Goal: Information Seeking & Learning: Learn about a topic

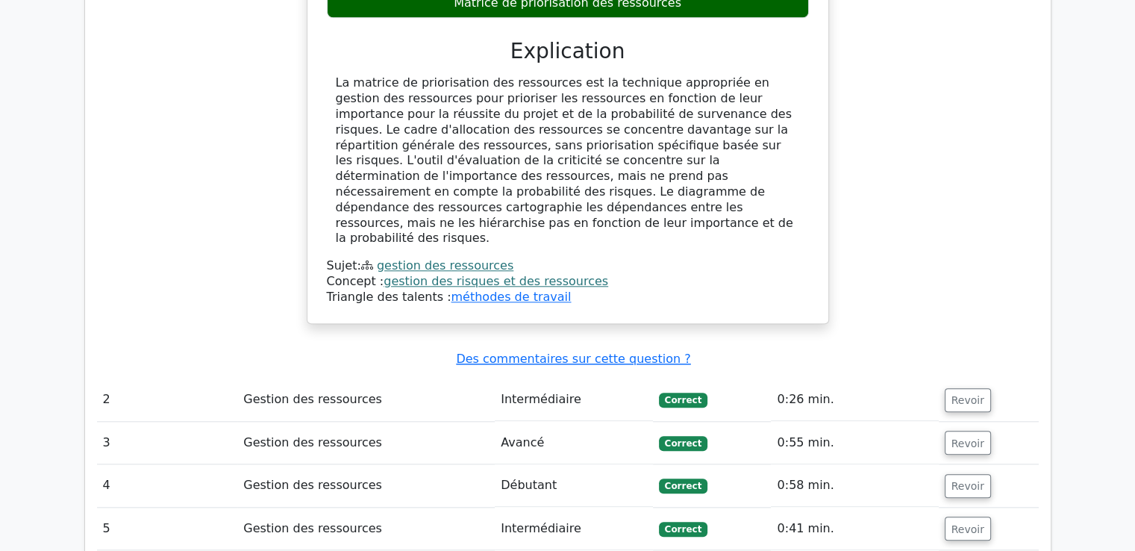
scroll to position [1459, 0]
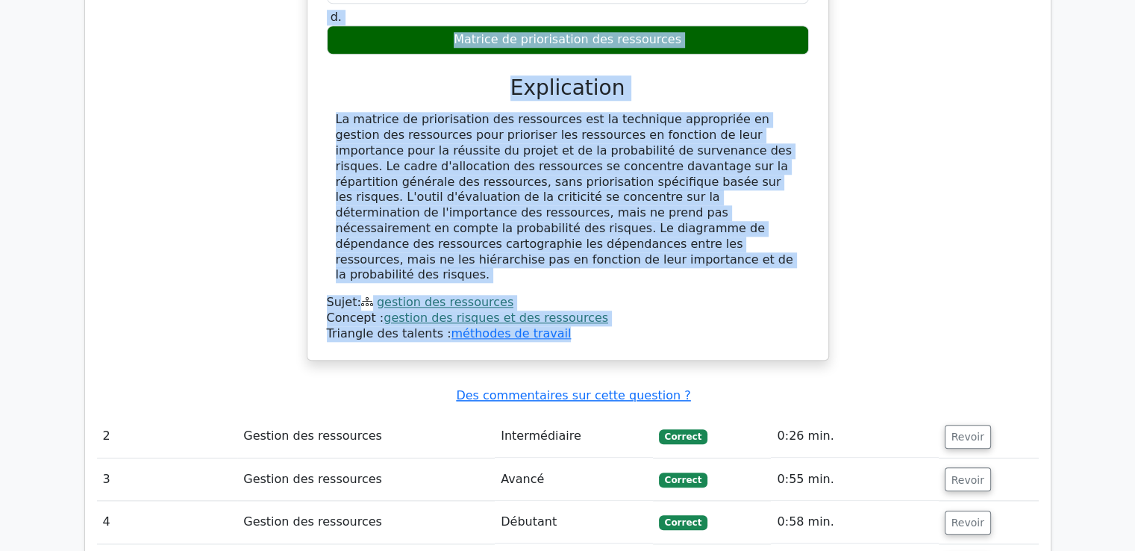
drag, startPoint x: 331, startPoint y: 105, endPoint x: 610, endPoint y: 303, distance: 342.6
click at [610, 303] on div "Dans la gestion des ressources, quelle technique consiste à prioriser les resso…" at bounding box center [567, 65] width 509 height 575
copy div "Dans la gestion des ressources, quelle technique consiste à prioriser les resso…"
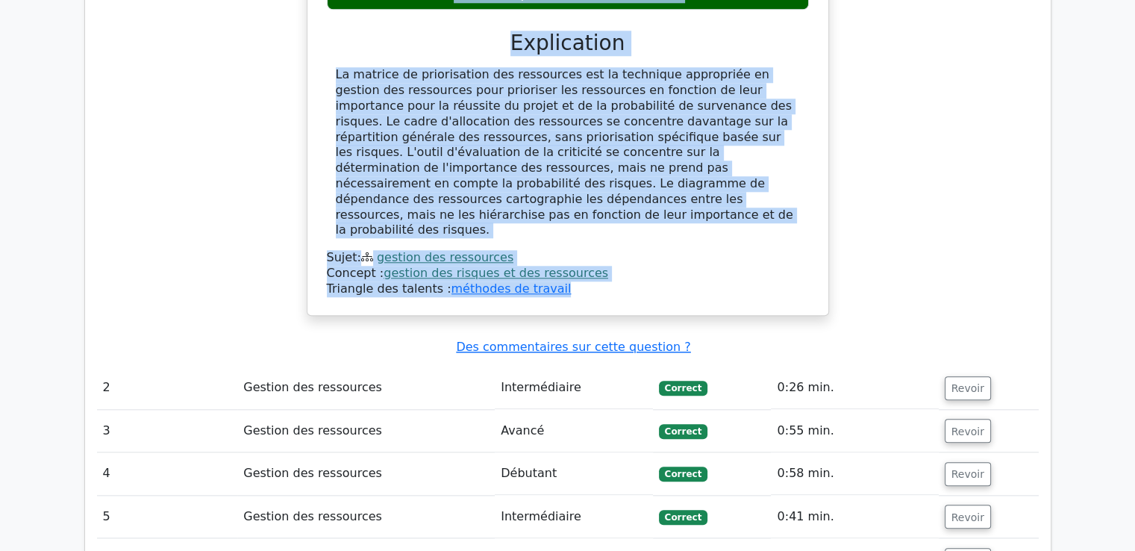
scroll to position [1609, 0]
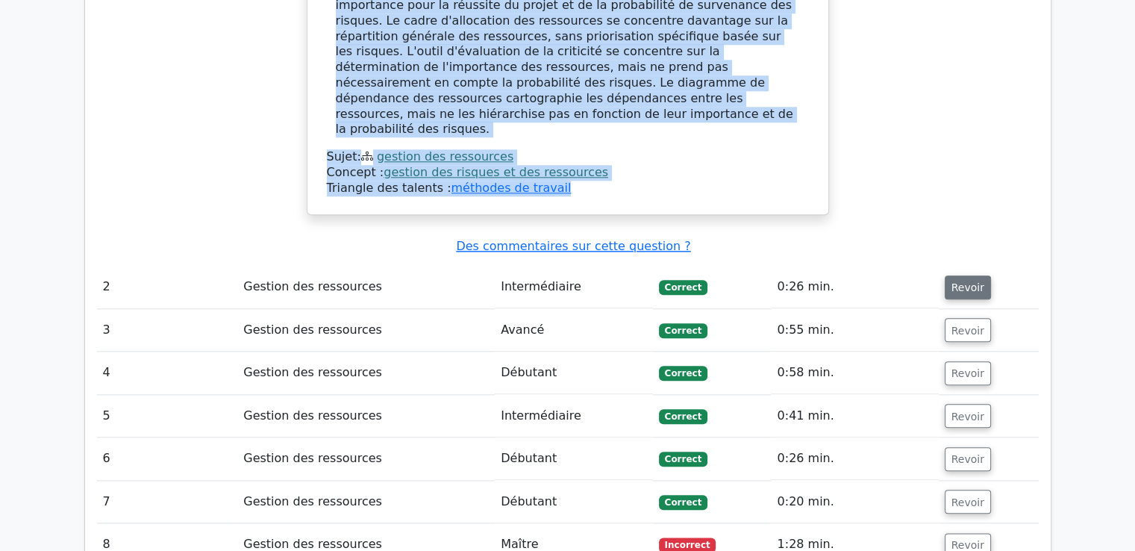
click at [970, 281] on font "Revoir" at bounding box center [967, 287] width 33 height 12
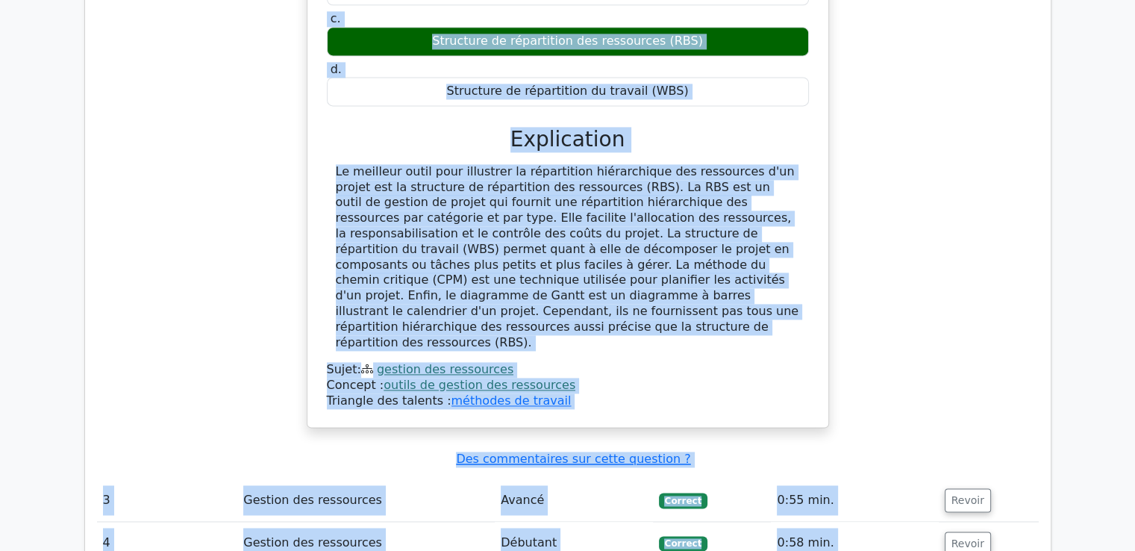
scroll to position [2197, 0]
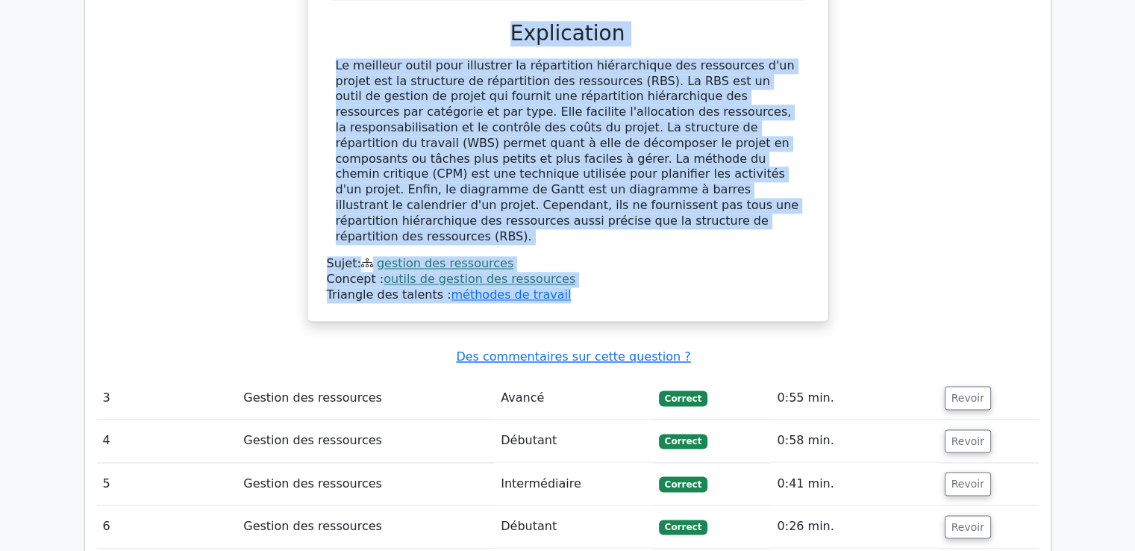
drag, startPoint x: 348, startPoint y: 156, endPoint x: 598, endPoint y: 231, distance: 260.1
click at [598, 231] on div "Le chef de projet souhaite illustrer la répartition hiérarchique des ressources…" at bounding box center [567, 19] width 509 height 591
copy div "Le chef de projet souhaite illustrer la répartition hiérarchique des ressources…"
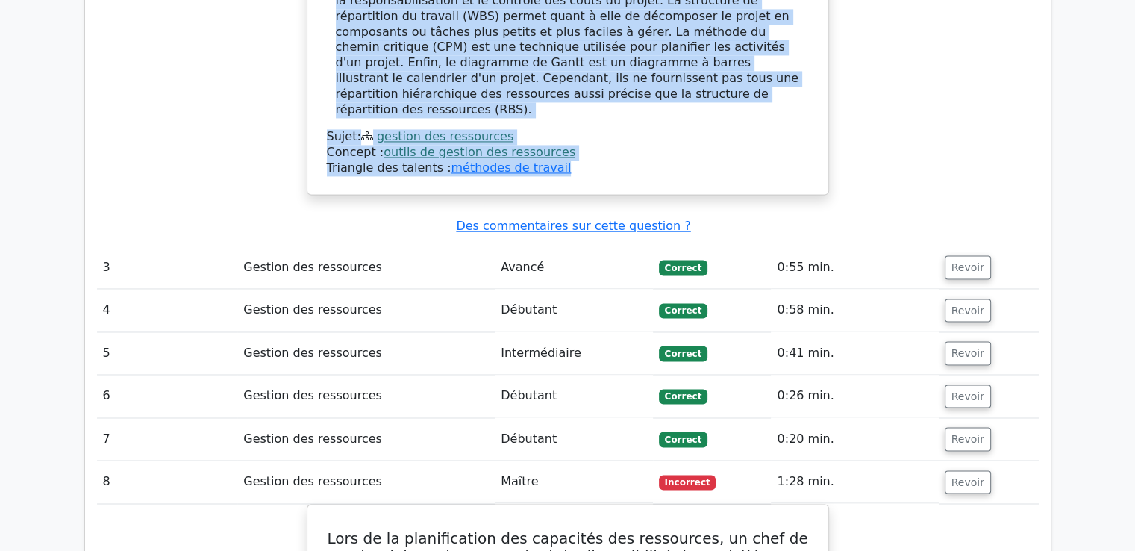
scroll to position [2346, 0]
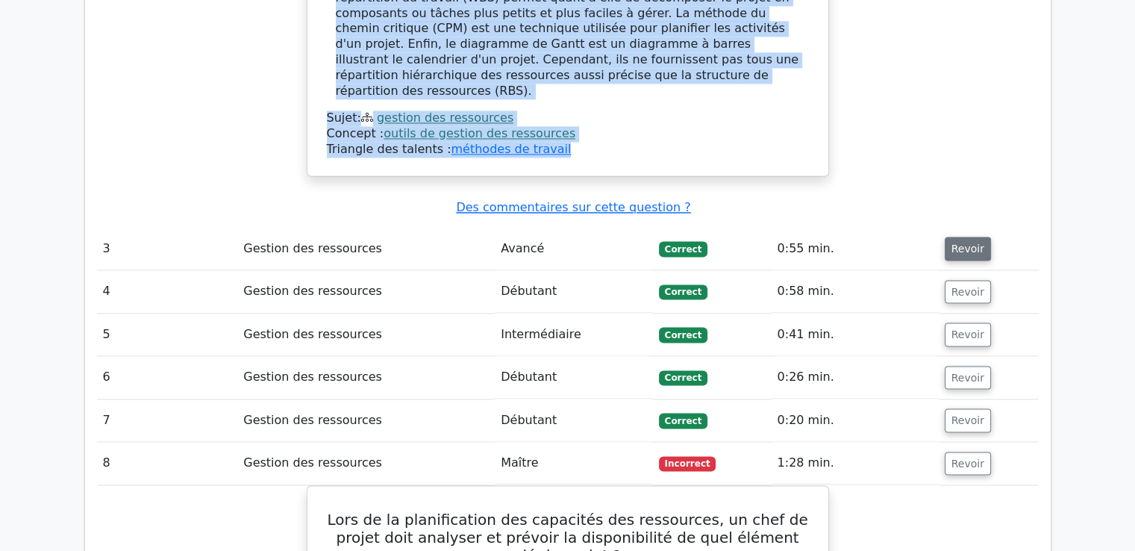
click at [951, 242] on font "Revoir" at bounding box center [967, 248] width 33 height 12
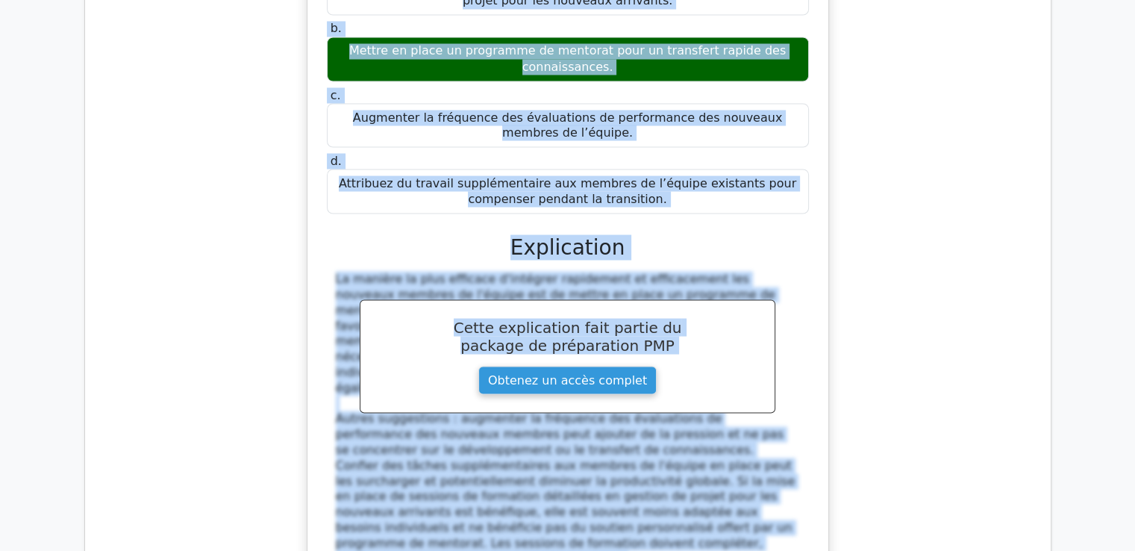
scroll to position [2853, 0]
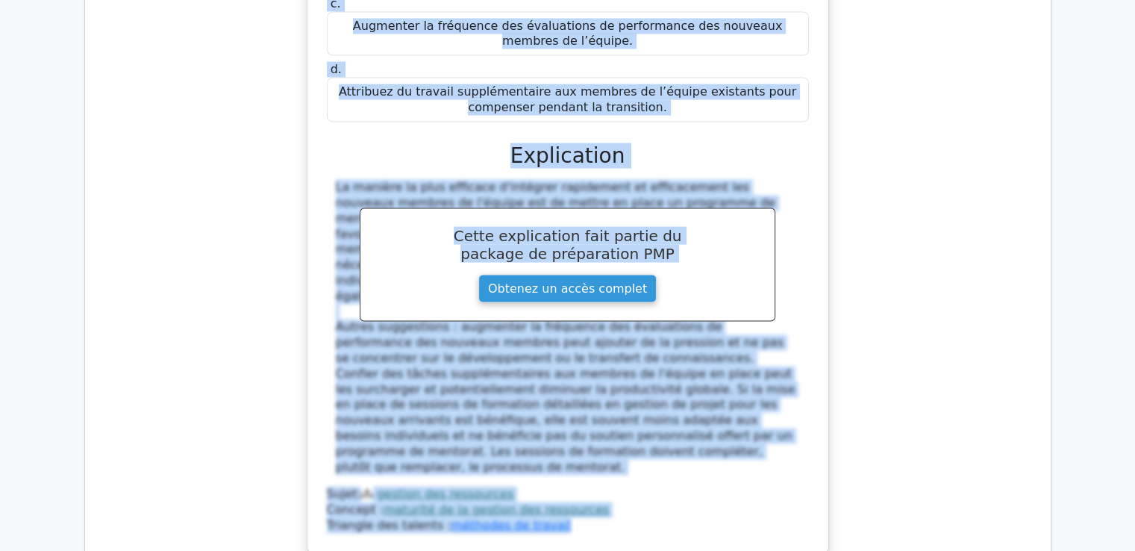
drag, startPoint x: 329, startPoint y: 157, endPoint x: 648, endPoint y: 46, distance: 338.1
click at [648, 46] on div "Votre projet prend de l'ampleur et vous devez améliorer votre maturité en matiè…" at bounding box center [567, 156] width 509 height 780
copy div "Votre projet prend de l'ampleur et vous devez améliorer votre maturité en matiè…"
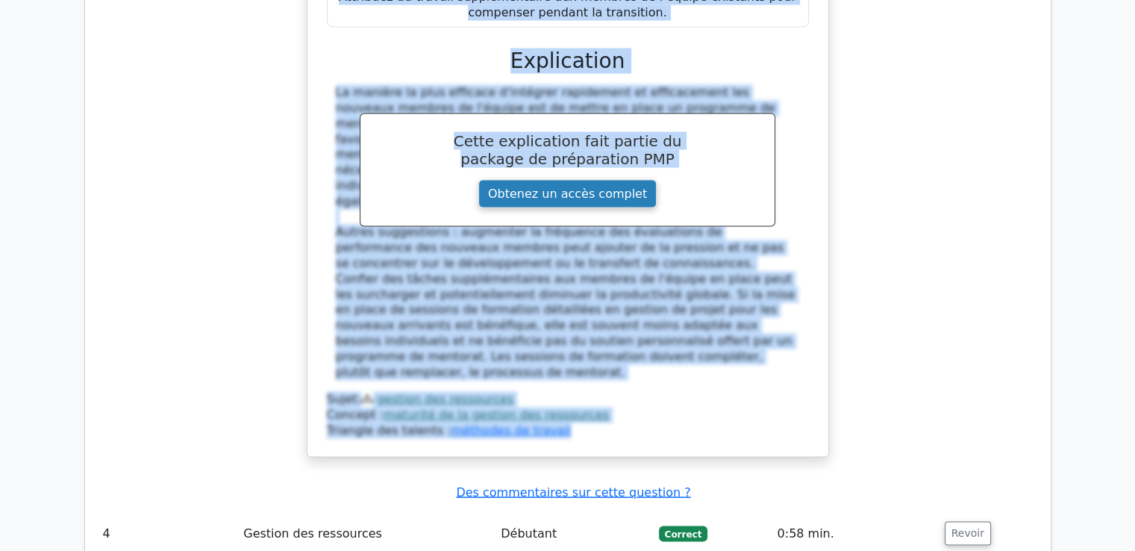
scroll to position [3152, 0]
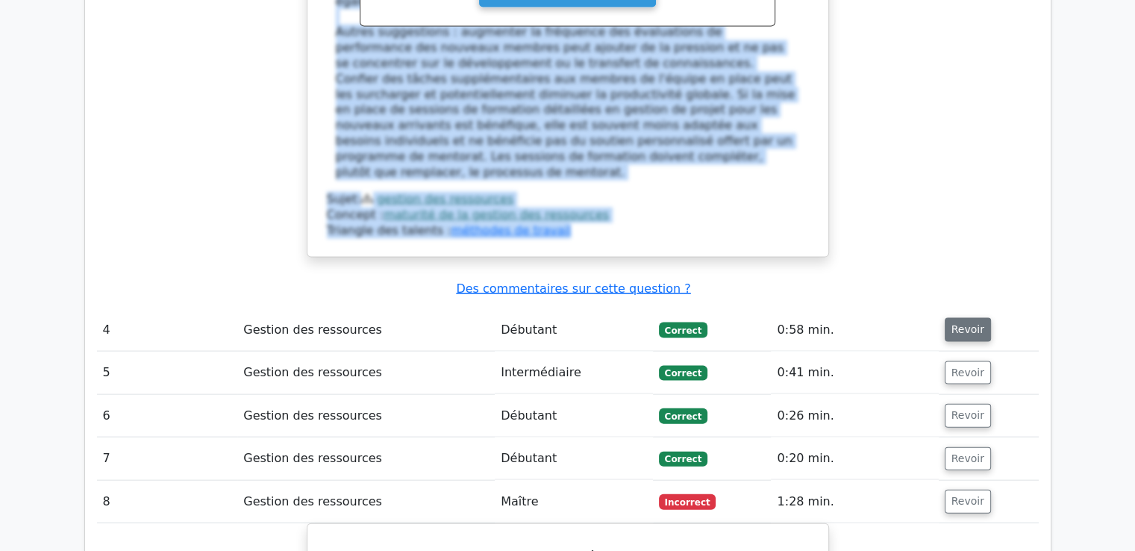
click at [951, 324] on font "Revoir" at bounding box center [967, 330] width 33 height 12
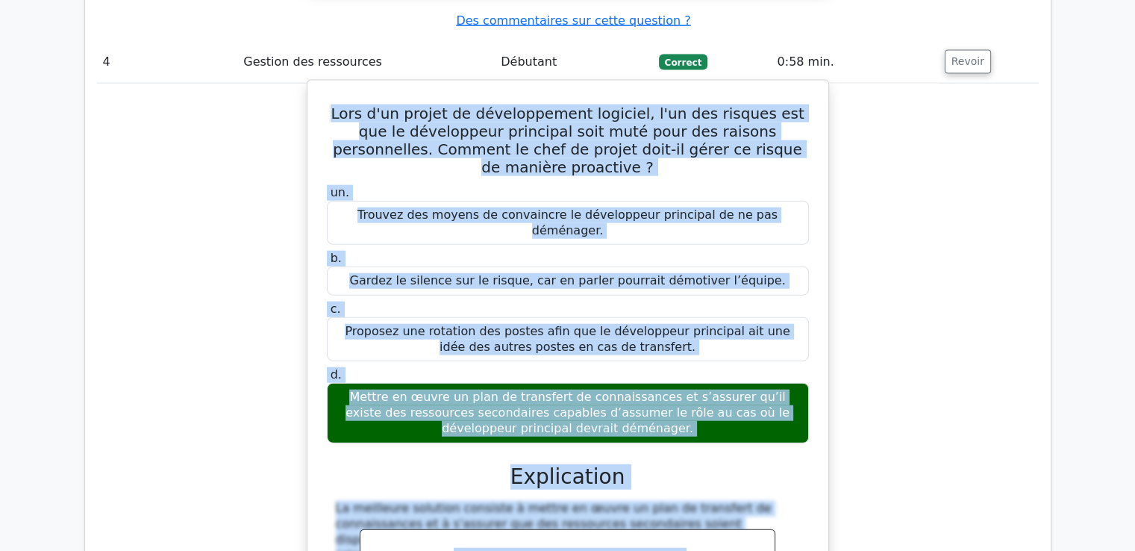
scroll to position [3543, 0]
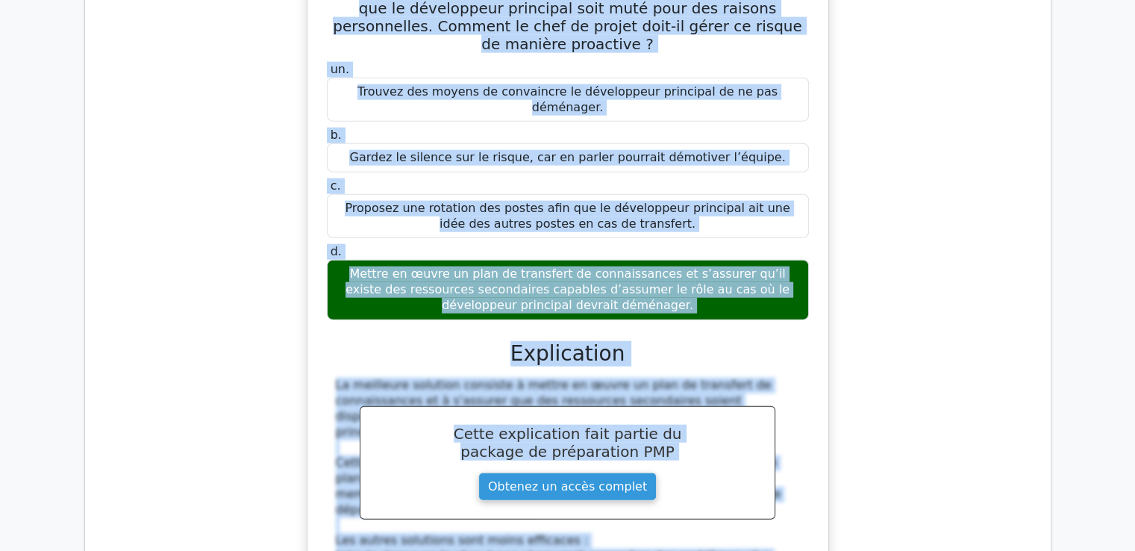
drag, startPoint x: 331, startPoint y: 213, endPoint x: 694, endPoint y: 189, distance: 364.1
click at [694, 189] on div "Lors d'un projet de développement logiciel, l'un des risques est que le dévelop…" at bounding box center [567, 353] width 509 height 780
copy div "Lors d'un projet de développement logiciel, l'un des risques est que le dévelop…"
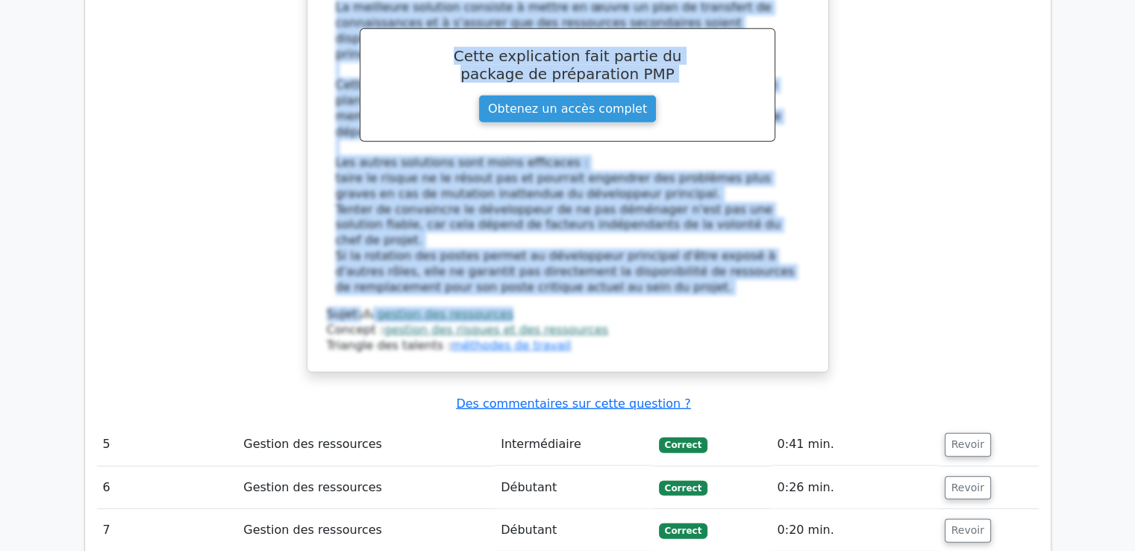
scroll to position [4065, 0]
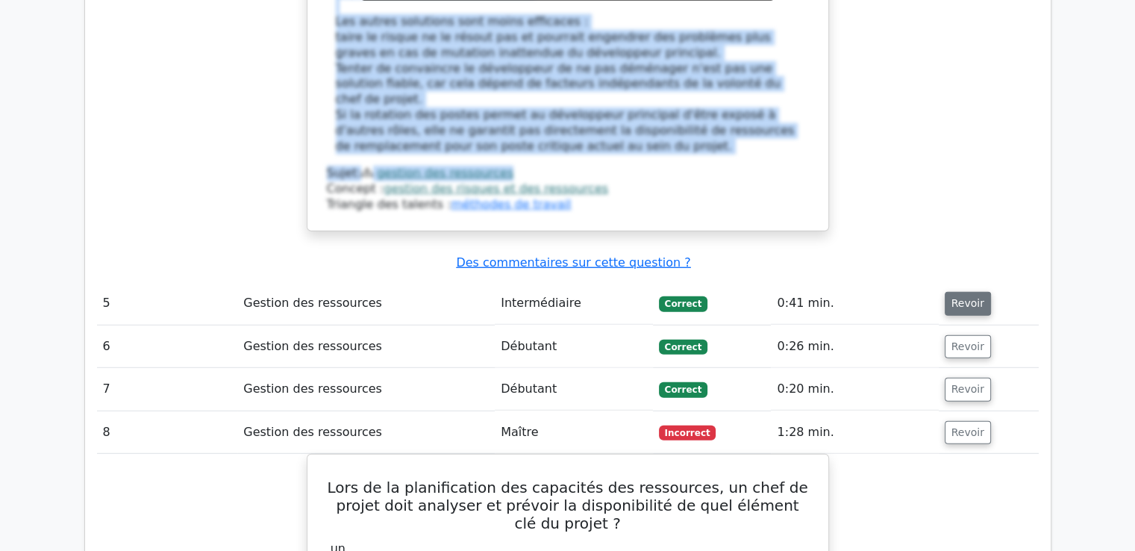
click at [951, 298] on font "Revoir" at bounding box center [967, 304] width 33 height 12
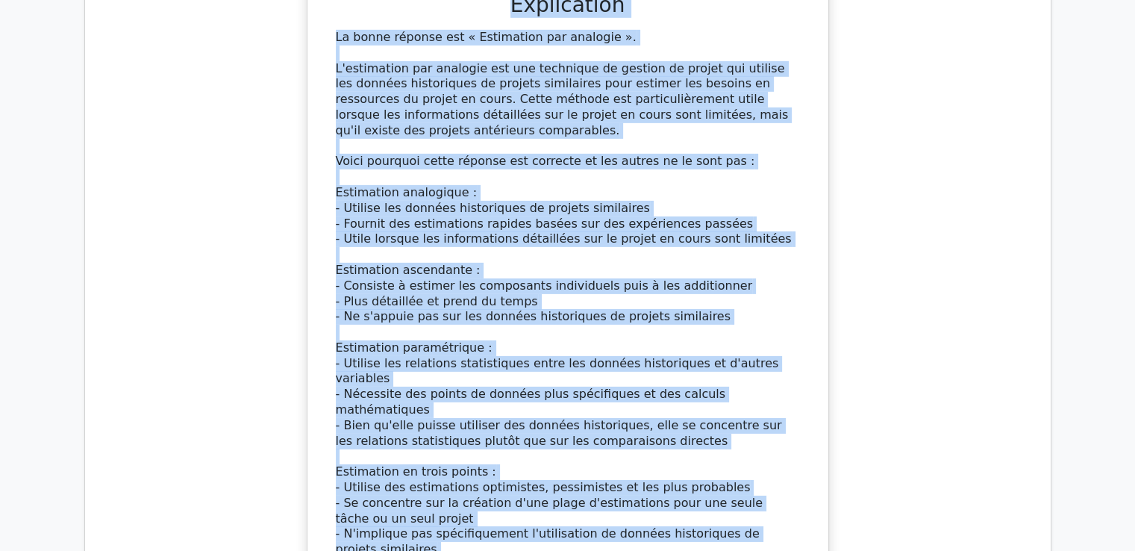
scroll to position [4744, 0]
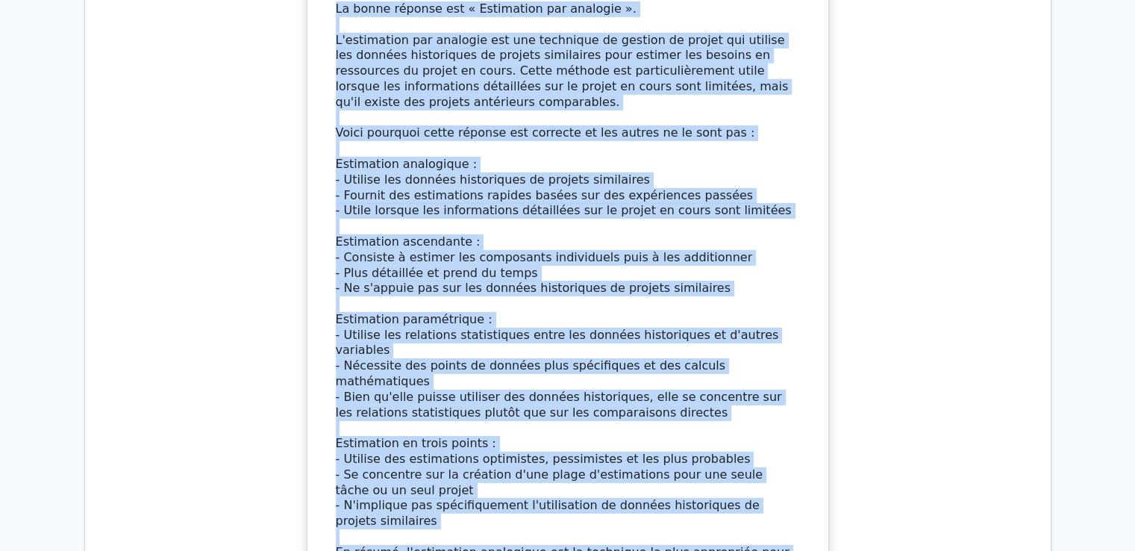
drag, startPoint x: 327, startPoint y: 42, endPoint x: 561, endPoint y: 422, distance: 446.2
click at [561, 422] on div "Dans l’estimation des ressources, la technique ________ consiste à utiliser des…" at bounding box center [567, 155] width 509 height 1012
copy div "Dans l’estimation des ressources, la technique ________ consiste à utiliser des…"
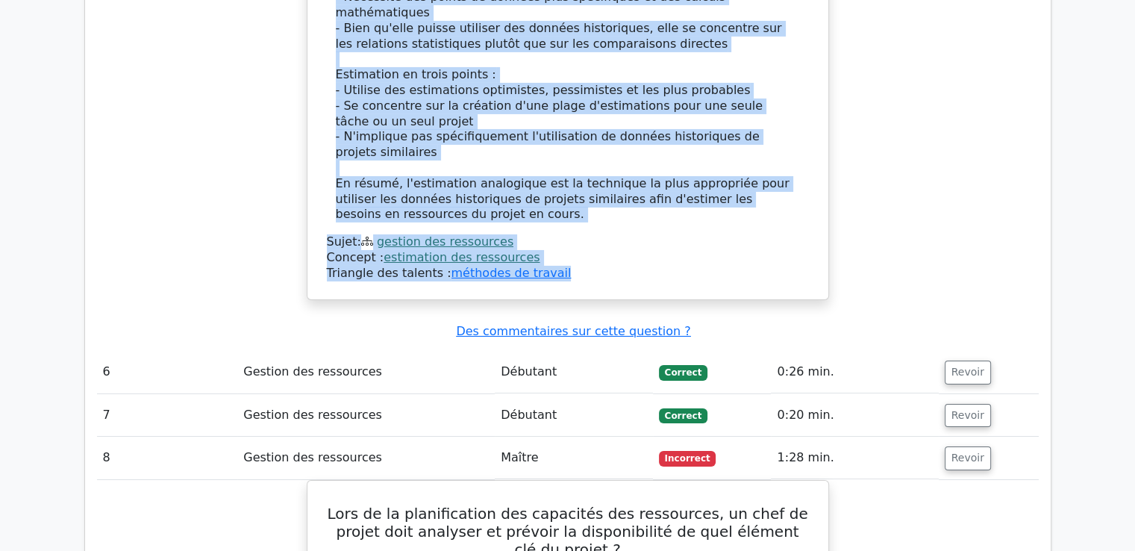
scroll to position [5117, 0]
click at [954, 366] on font "Revoir" at bounding box center [967, 372] width 33 height 12
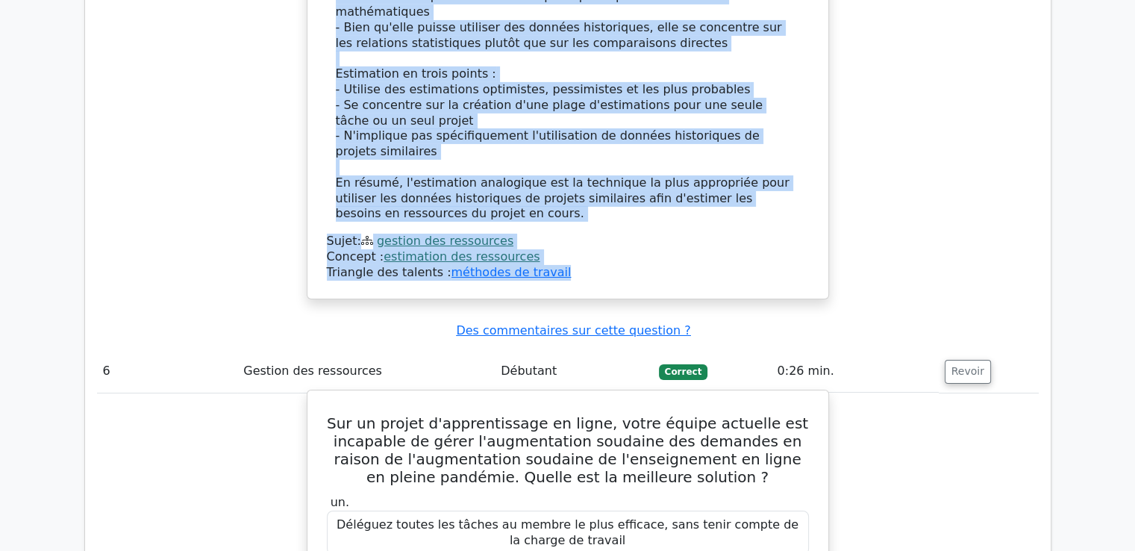
scroll to position [5191, 0]
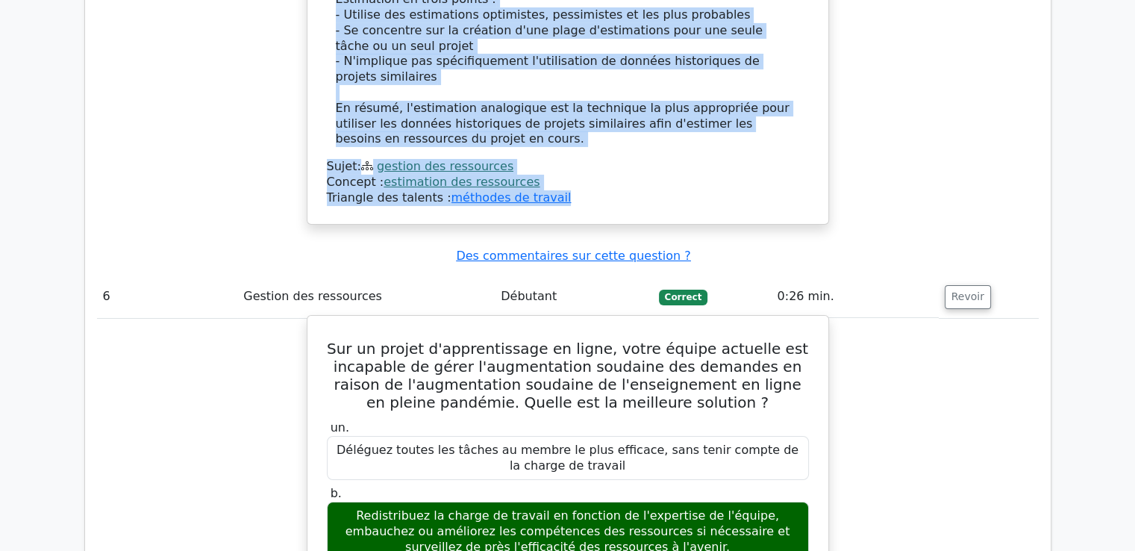
drag, startPoint x: 351, startPoint y: 121, endPoint x: 711, endPoint y: 448, distance: 486.4
copy div "Sur un projet d'apprentissage en ligne, votre équipe actuelle est incapable de …"
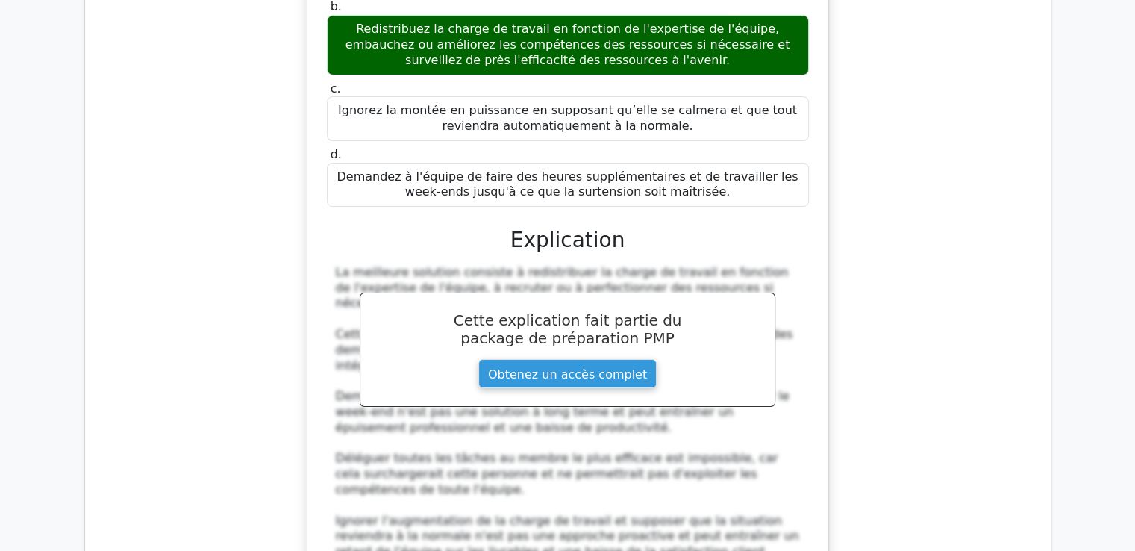
scroll to position [5863, 0]
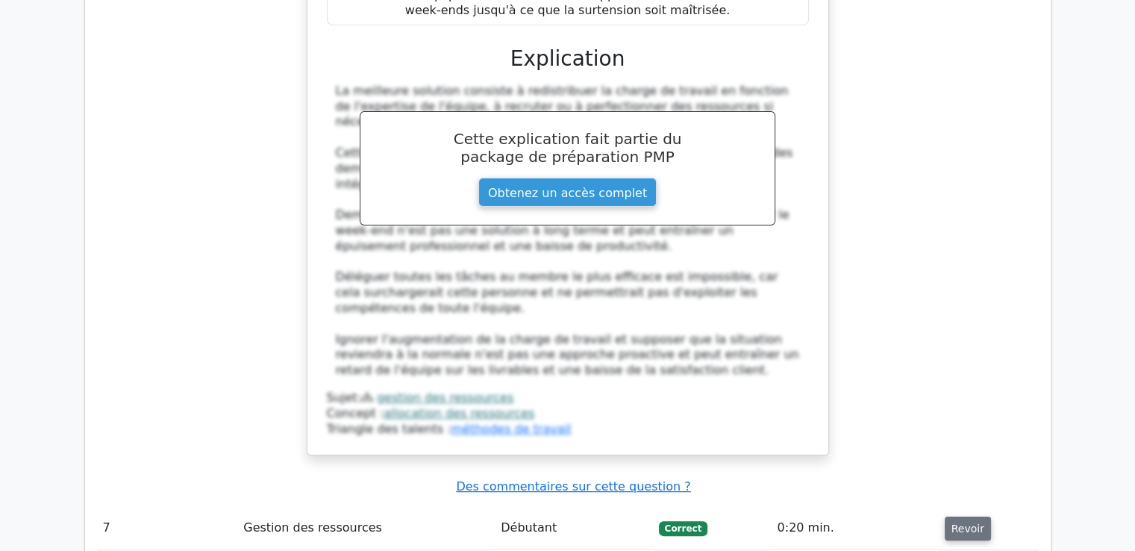
click at [961, 522] on font "Revoir" at bounding box center [967, 528] width 33 height 12
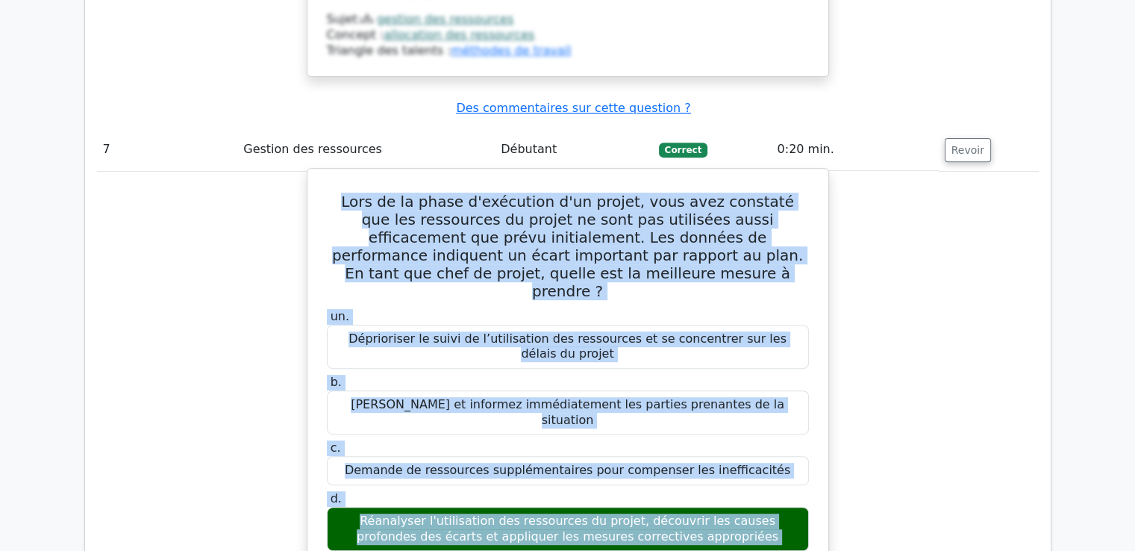
scroll to position [6332, 0]
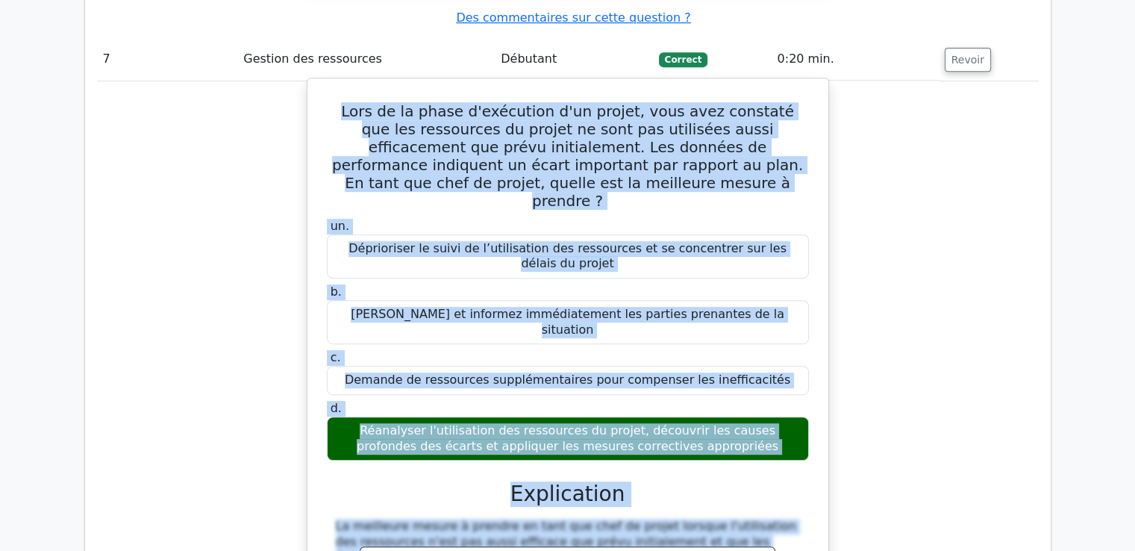
drag, startPoint x: 338, startPoint y: 201, endPoint x: 736, endPoint y: 168, distance: 399.8
click at [736, 168] on div "Lors de la phase d'exécution d'un projet, vous avez constaté que les ressources…" at bounding box center [567, 484] width 509 height 800
copy div "Lors de la phase d'exécution d'un projet, vous avez constaté que les ressources…"
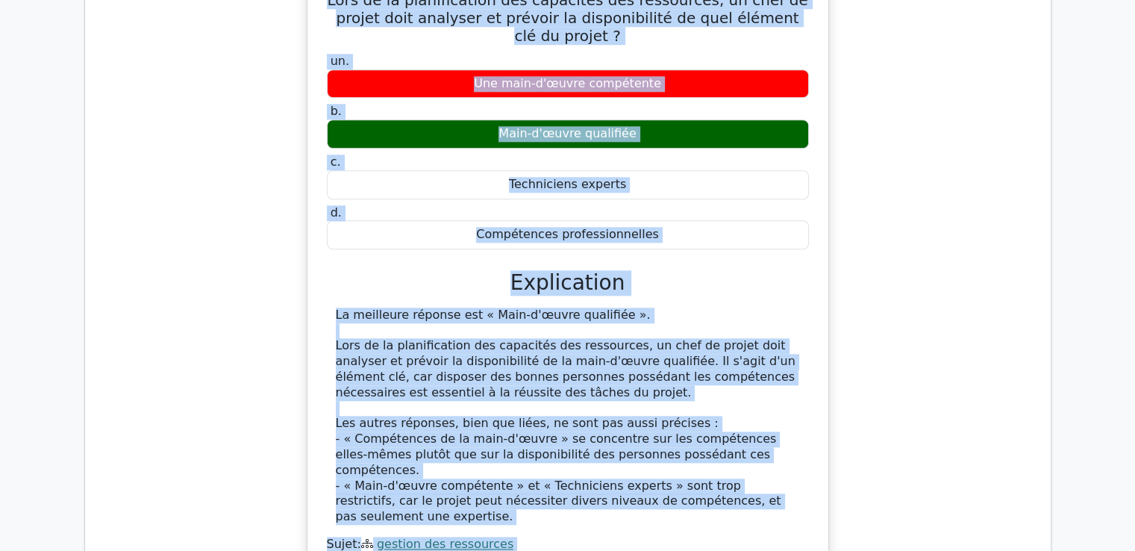
scroll to position [7395, 0]
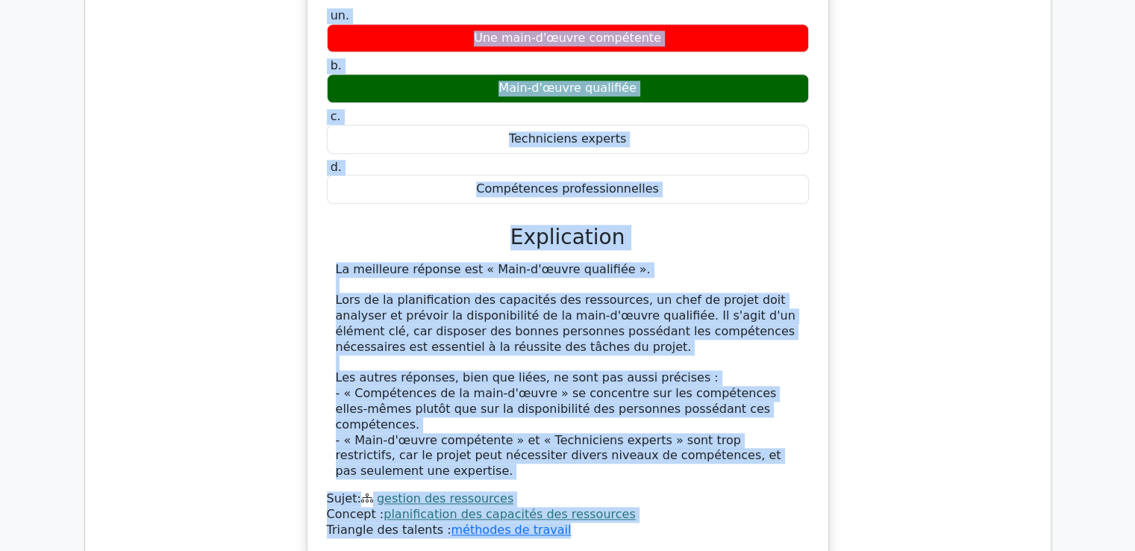
drag, startPoint x: 333, startPoint y: 166, endPoint x: 589, endPoint y: 148, distance: 257.2
click at [589, 148] on div "Lors de la planification des capacités des ressources, un chef de projet doit a…" at bounding box center [567, 239] width 509 height 622
copy div "Lors de la planification des capacités des ressources, un chef de projet doit a…"
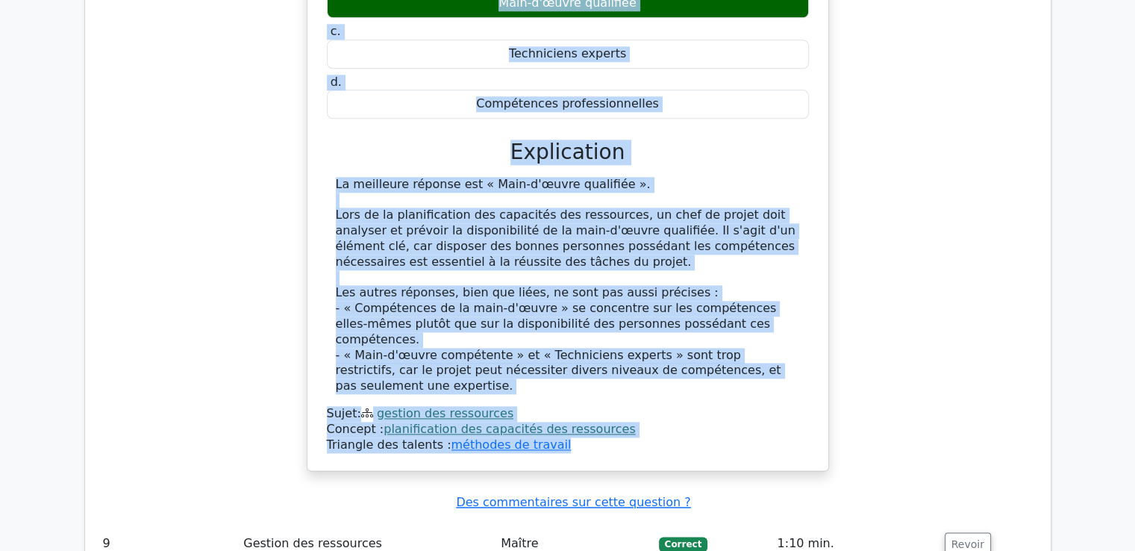
scroll to position [7619, 0]
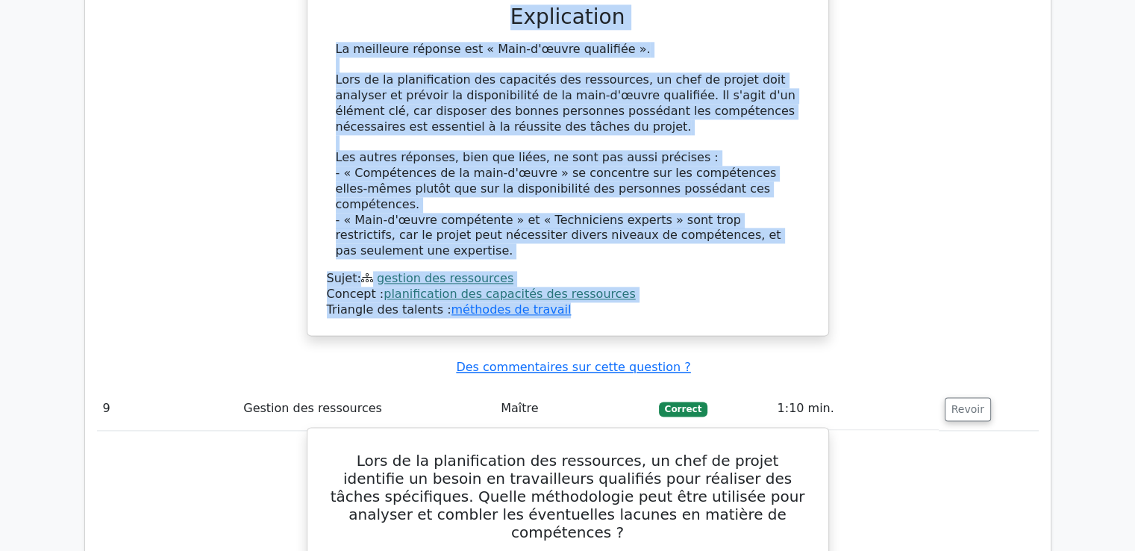
drag, startPoint x: 339, startPoint y: 81, endPoint x: 791, endPoint y: 351, distance: 527.1
copy div "Lors de la planification des ressources, un chef de projet identifie un besoin …"
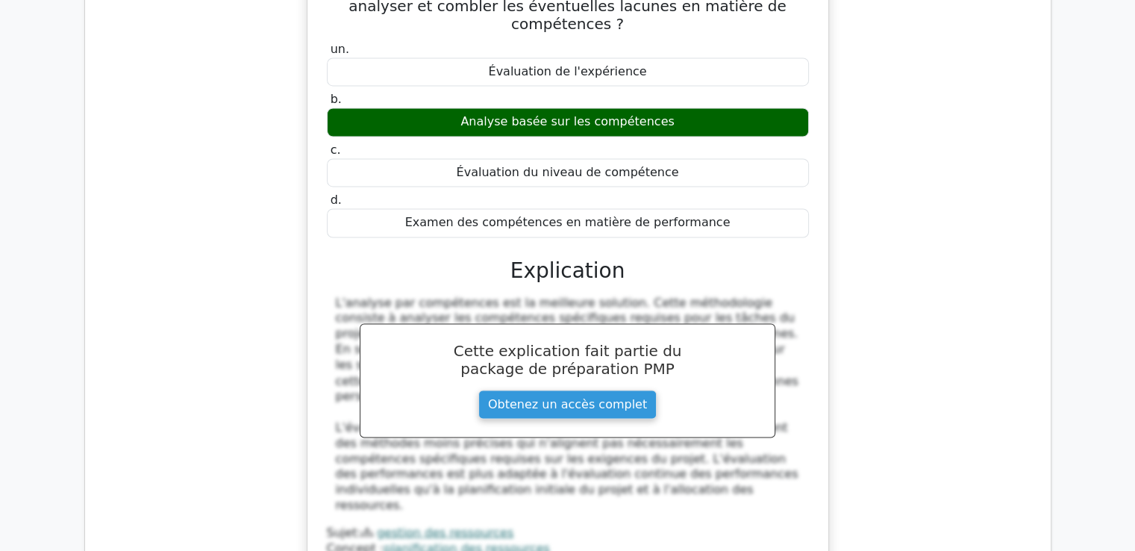
scroll to position [8216, 0]
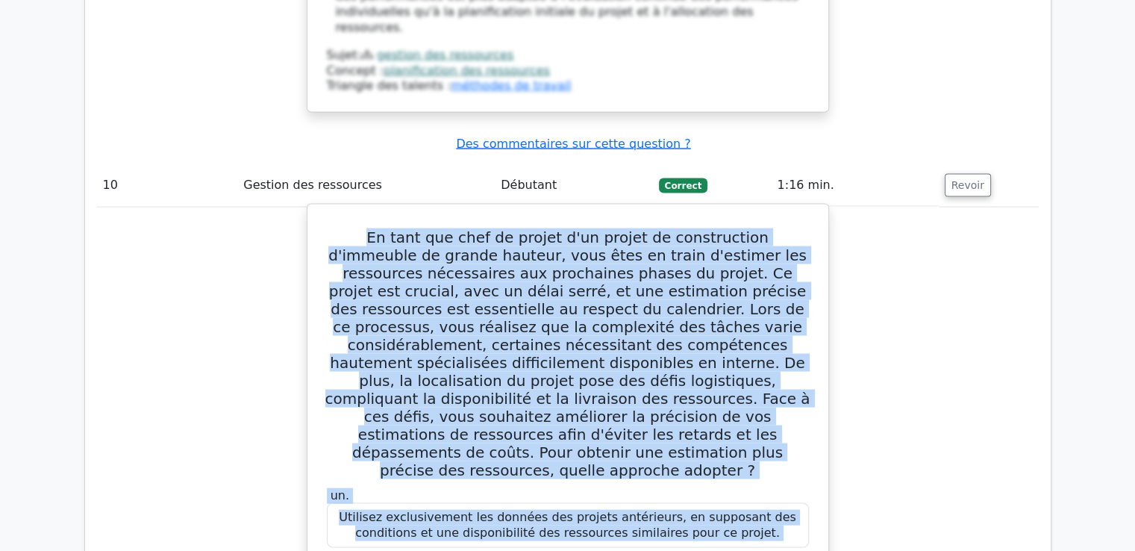
scroll to position [8637, 0]
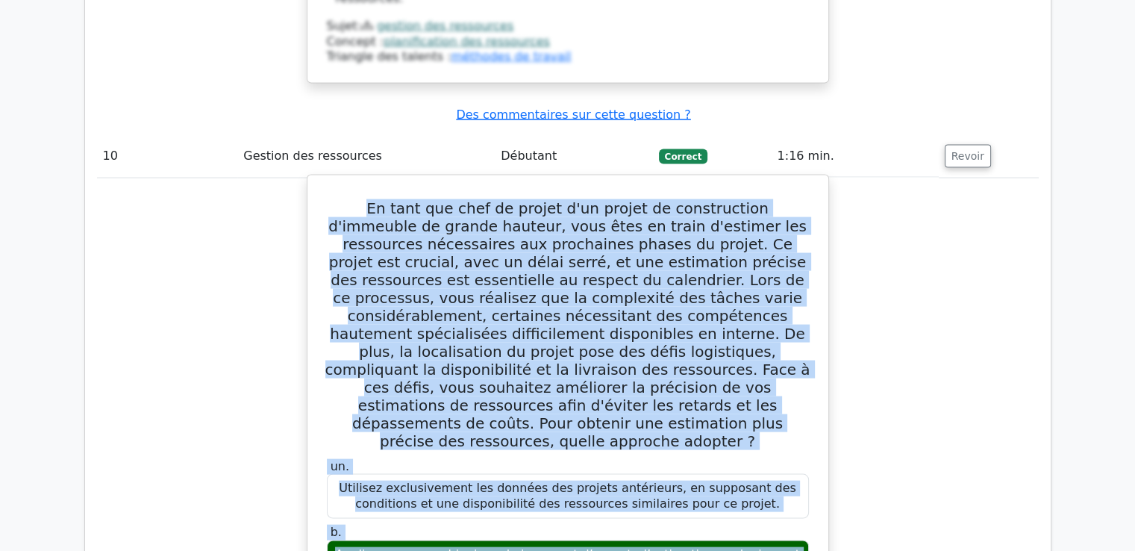
drag, startPoint x: 334, startPoint y: 125, endPoint x: 819, endPoint y: 278, distance: 508.5
copy div "En tant que chef de projet d'un projet de construction d'immeuble de grande hau…"
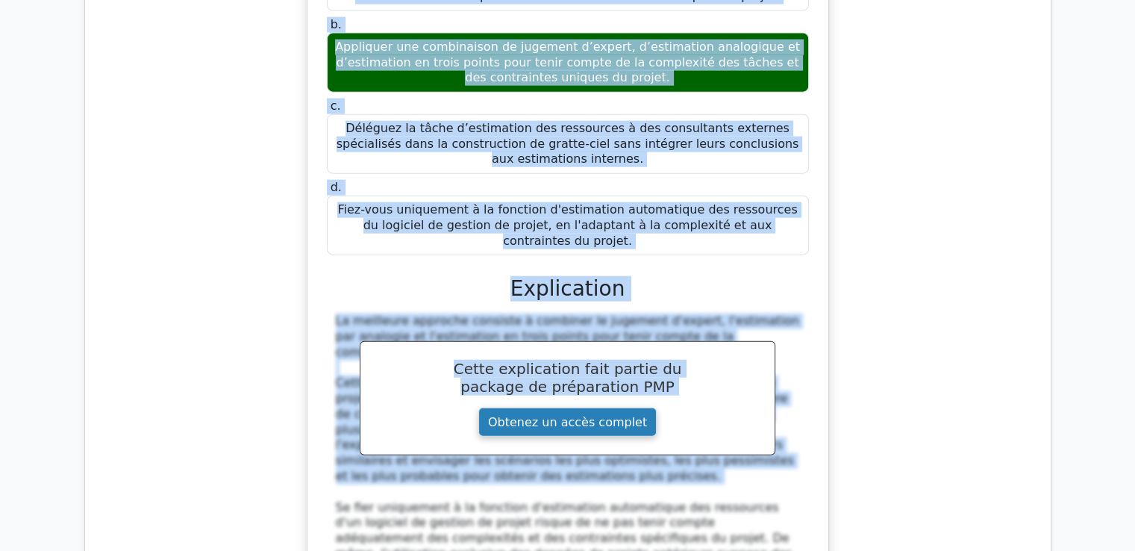
scroll to position [9159, 0]
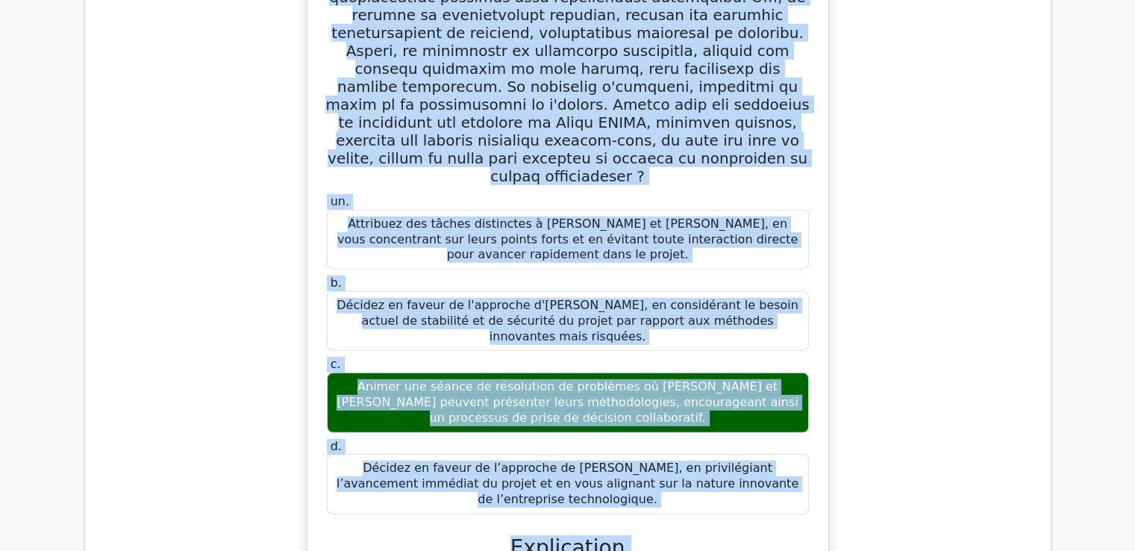
scroll to position [10195, 0]
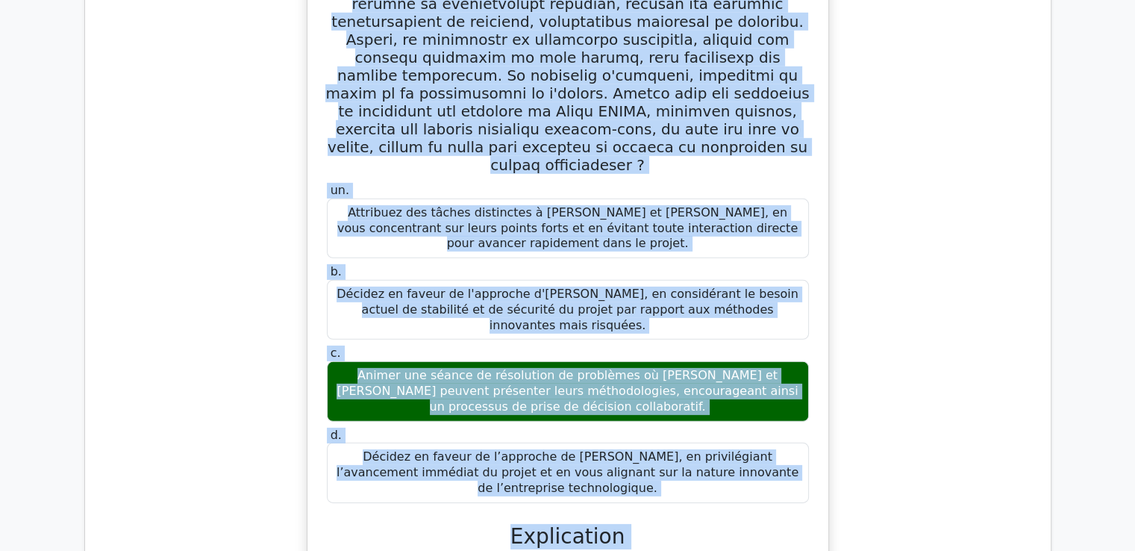
drag, startPoint x: 363, startPoint y: 62, endPoint x: 584, endPoint y: 368, distance: 377.7
click at [582, 374] on div "un. Attribuez des tâches distinctes à Alex et Taylor, en vous concentrant sur l…" at bounding box center [567, 416] width 509 height 1236
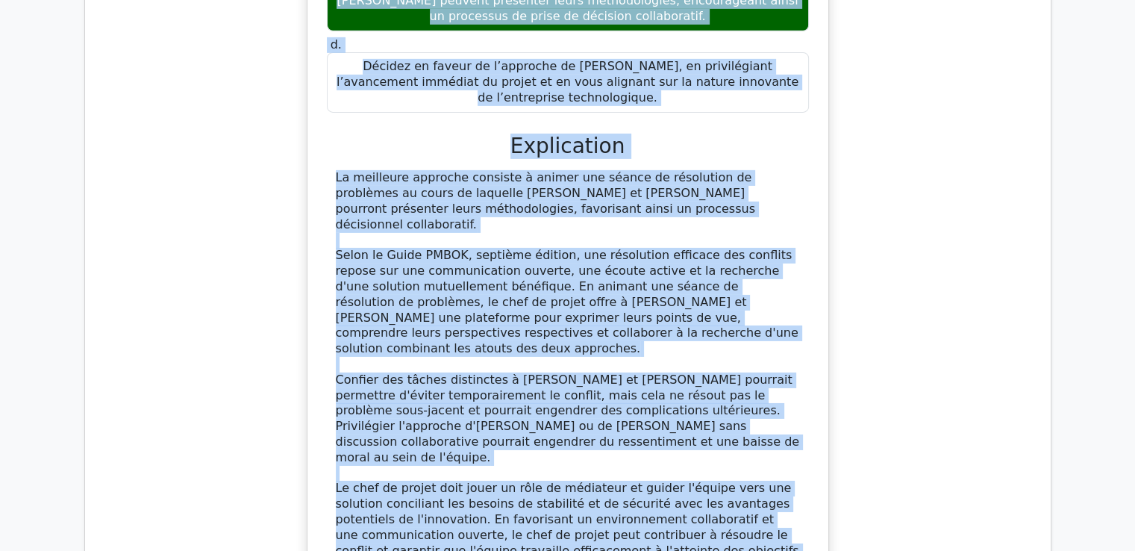
scroll to position [10493, 0]
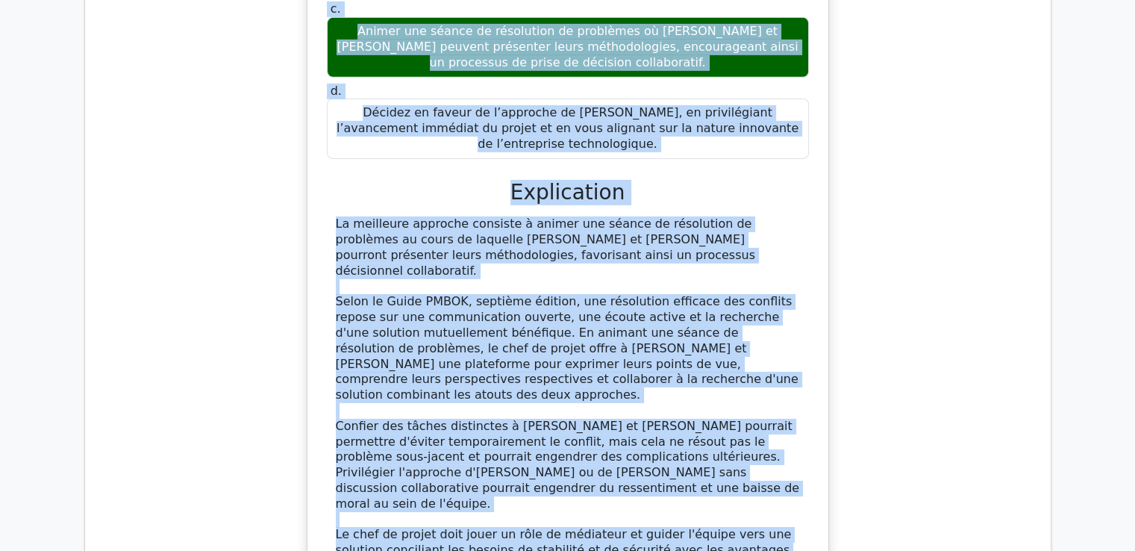
scroll to position [10568, 0]
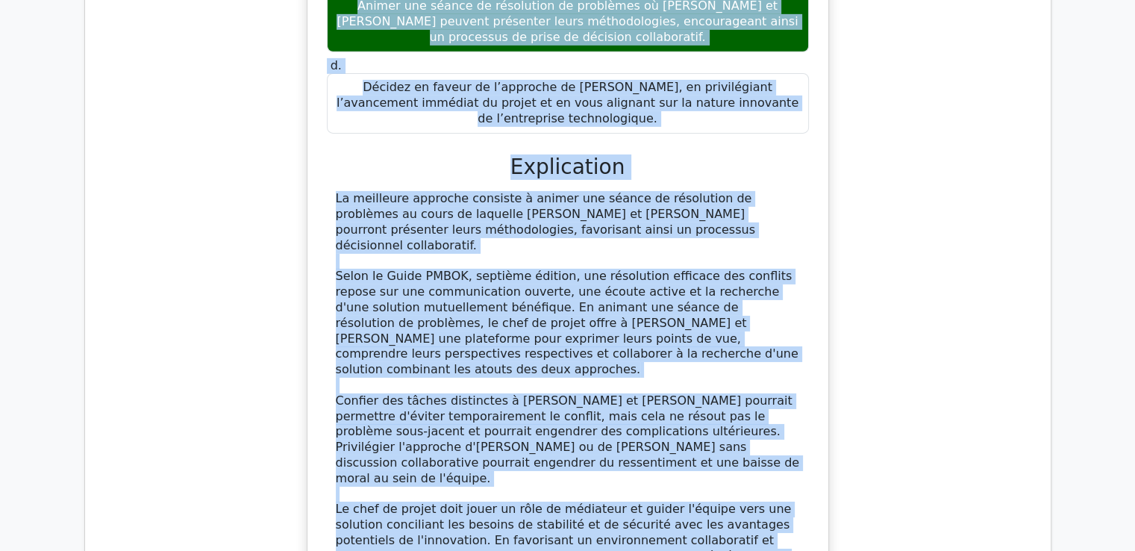
drag, startPoint x: 339, startPoint y: 149, endPoint x: 680, endPoint y: 385, distance: 415.2
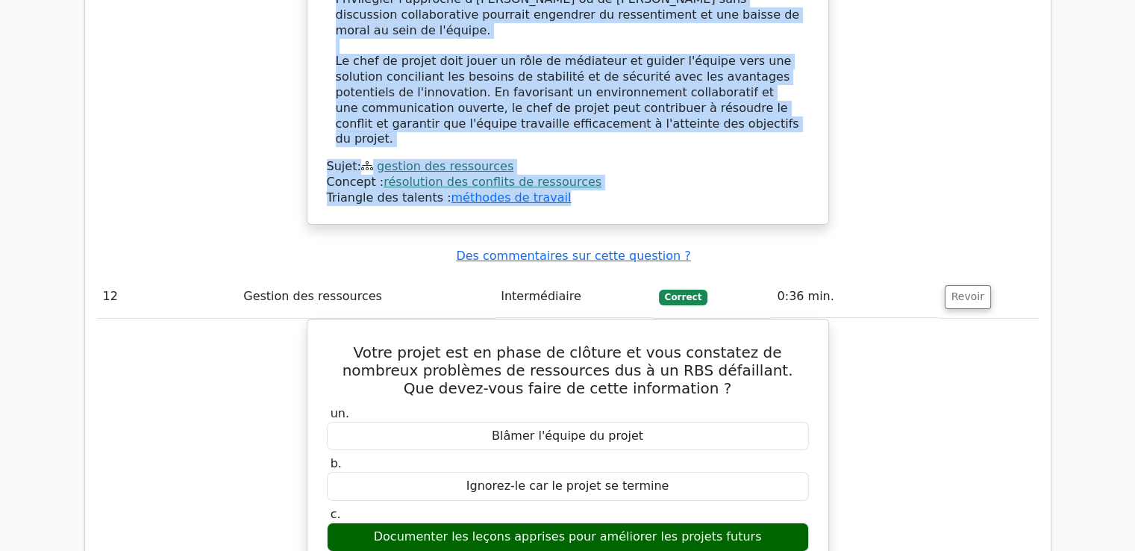
scroll to position [11090, 0]
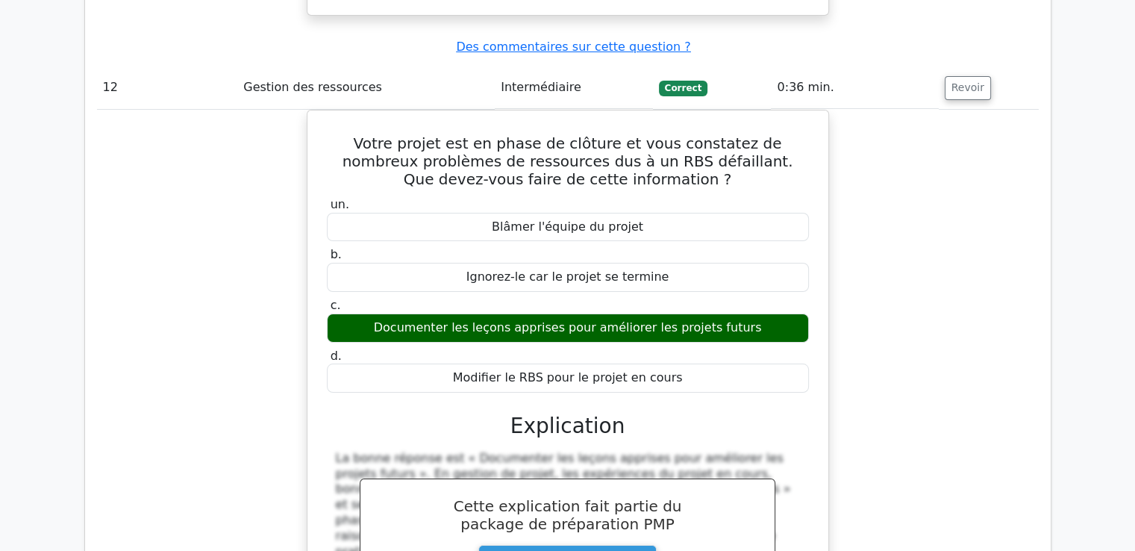
scroll to position [11314, 0]
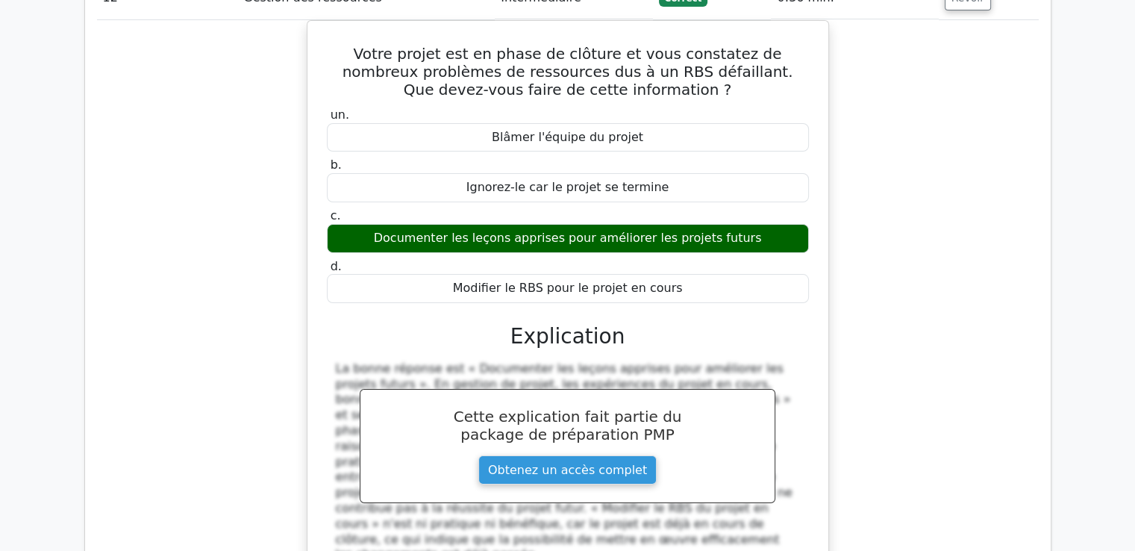
drag, startPoint x: 346, startPoint y: 84, endPoint x: 627, endPoint y: 347, distance: 385.3
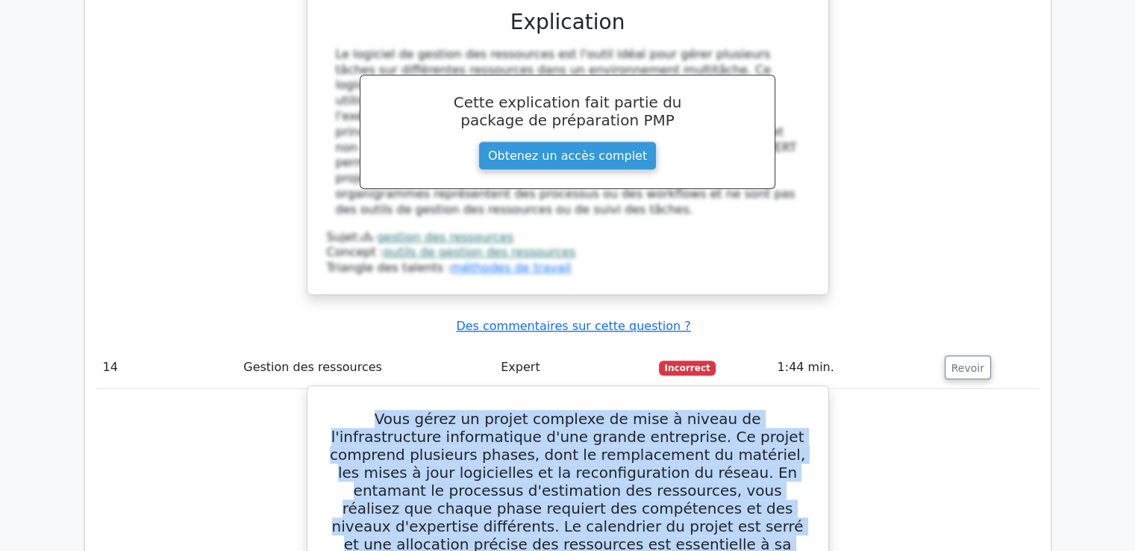
scroll to position [12388, 0]
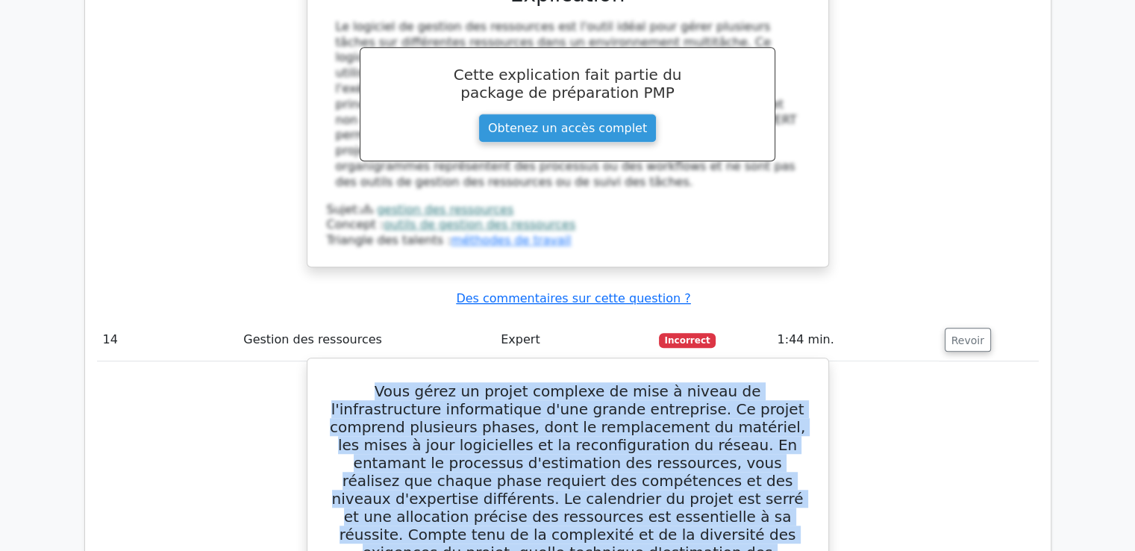
drag, startPoint x: 342, startPoint y: 245, endPoint x: 672, endPoint y: 174, distance: 337.3
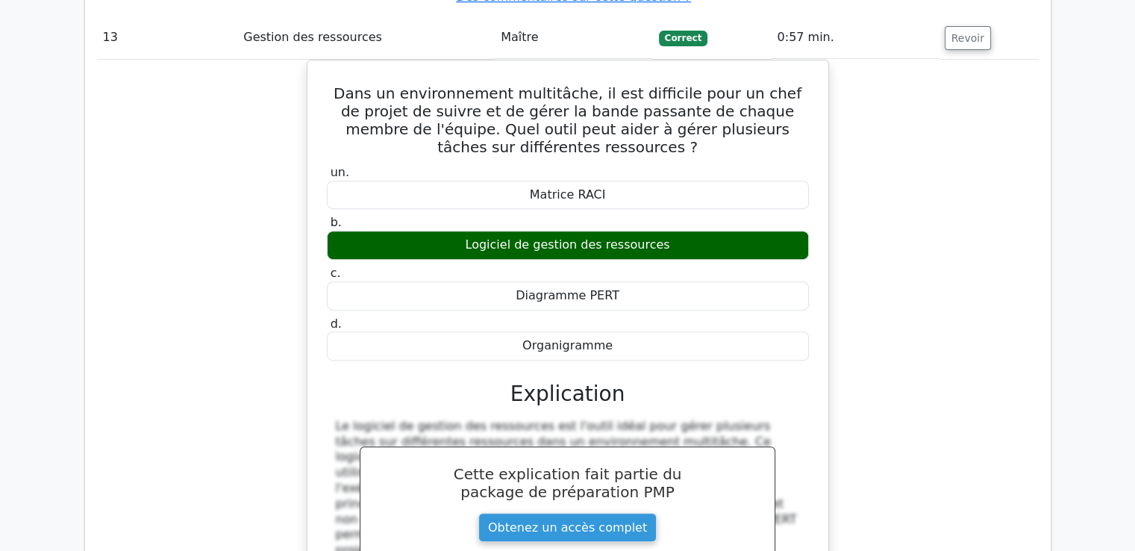
scroll to position [12015, 0]
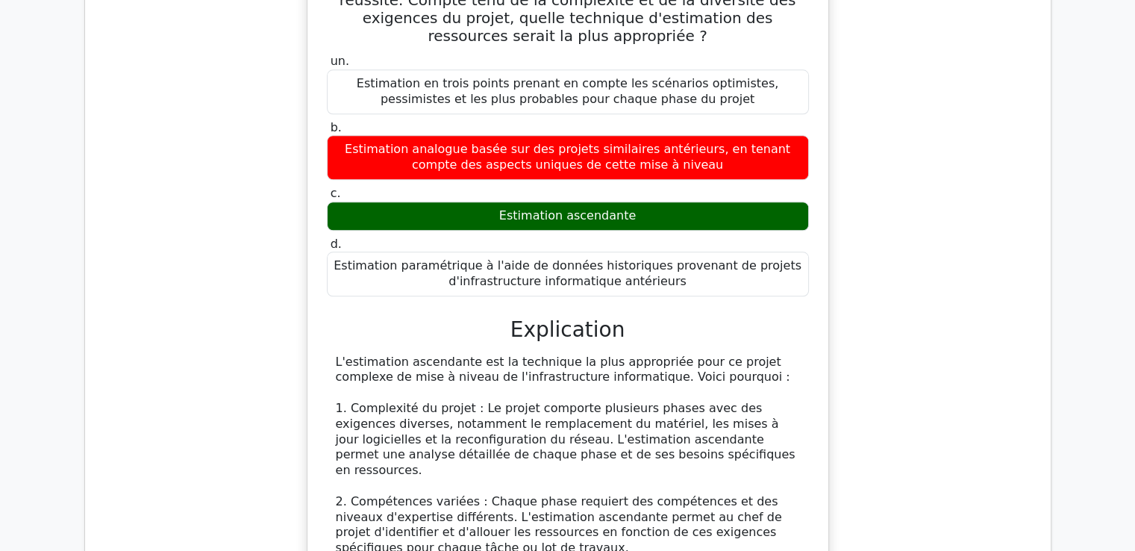
scroll to position [12973, 0]
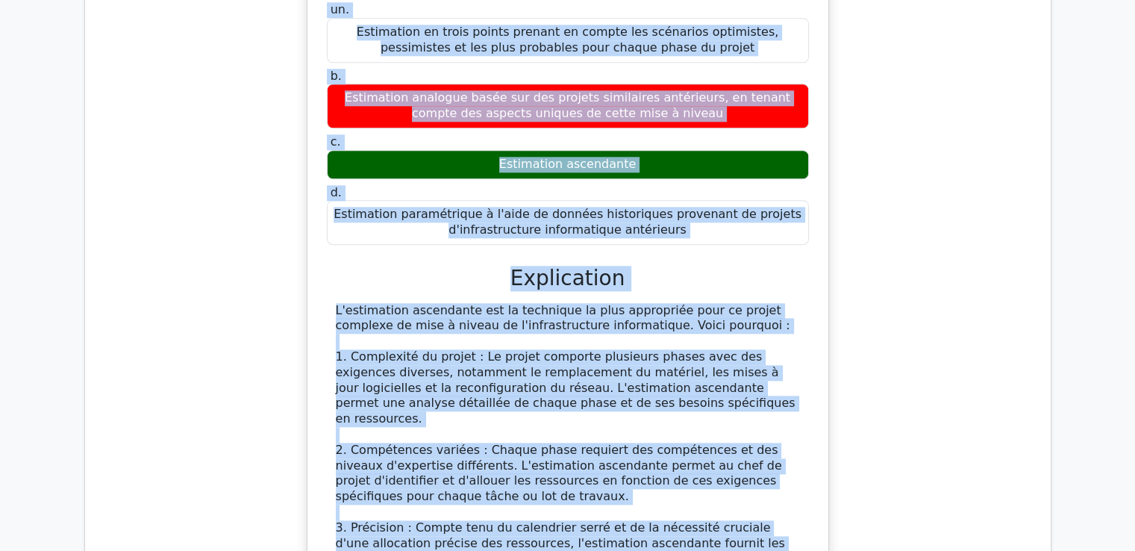
drag, startPoint x: 343, startPoint y: 67, endPoint x: 581, endPoint y: 217, distance: 281.3
click at [581, 217] on div "Vous gérez un projet complexe de mise à niveau de l'infrastructure informatique…" at bounding box center [567, 393] width 509 height 1230
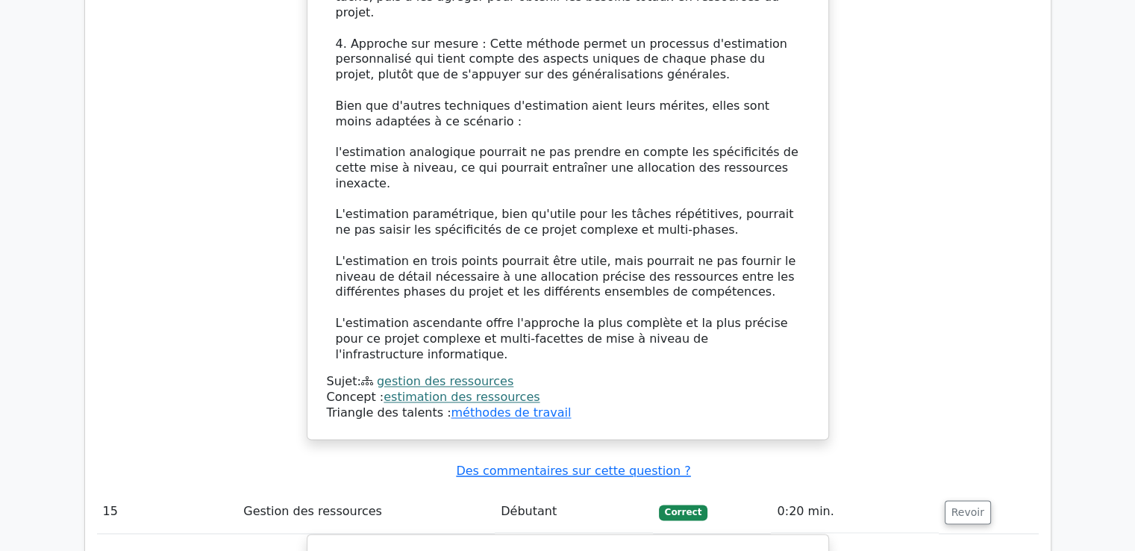
scroll to position [13399, 0]
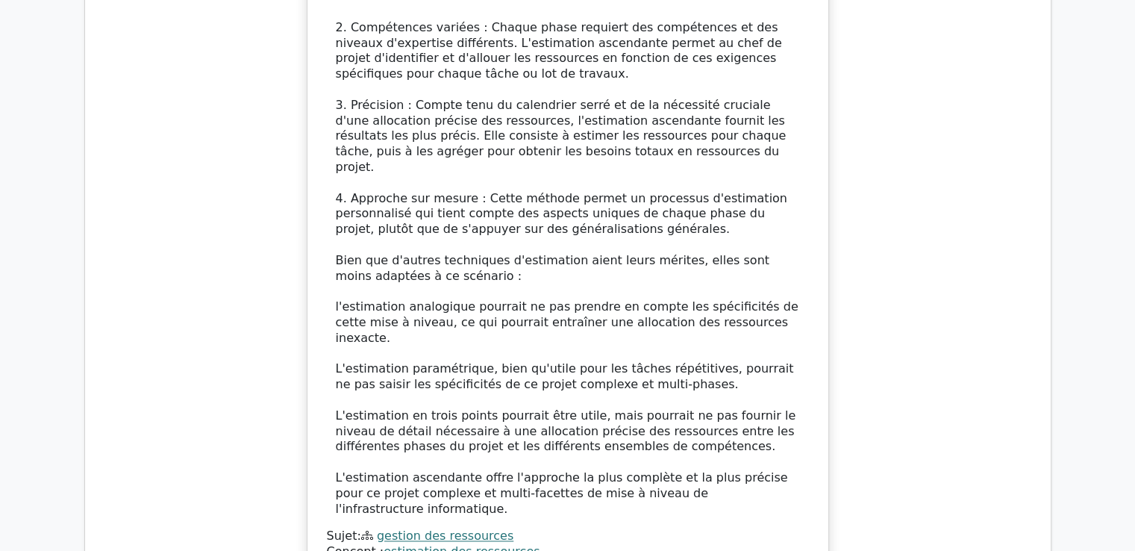
drag, startPoint x: 334, startPoint y: 218, endPoint x: 680, endPoint y: 240, distance: 346.9
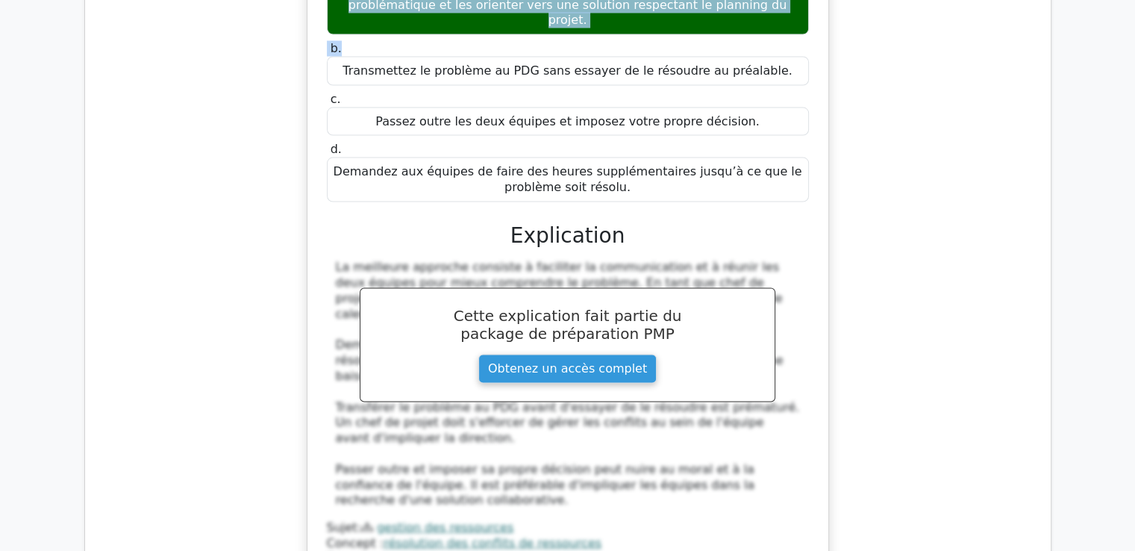
scroll to position [14315, 0]
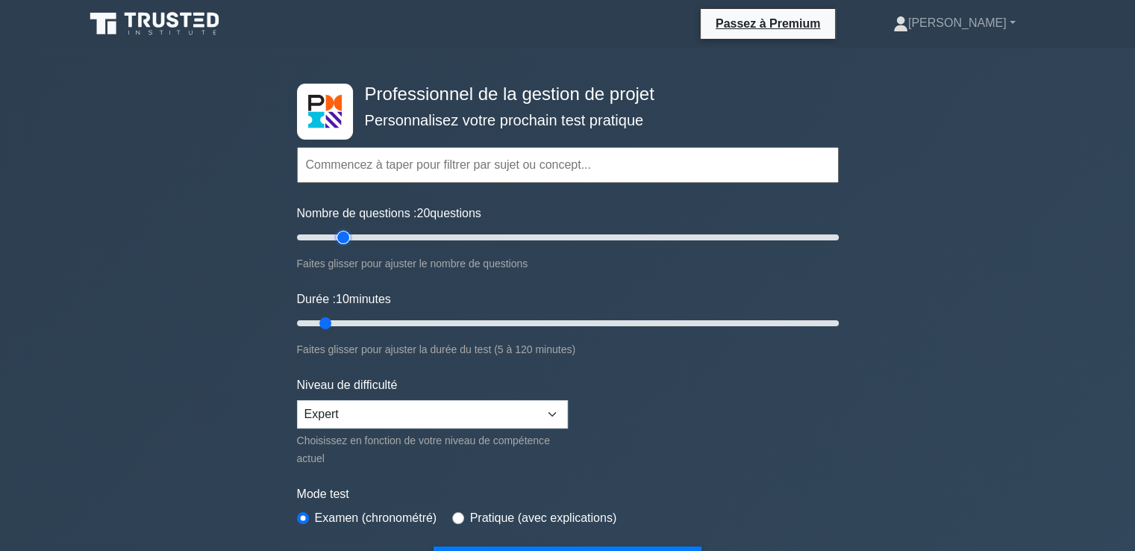
drag, startPoint x: 313, startPoint y: 240, endPoint x: 342, endPoint y: 245, distance: 29.6
type input "20"
click at [342, 245] on input "Nombre de questions : 20 questions" at bounding box center [568, 237] width 542 height 18
drag, startPoint x: 322, startPoint y: 317, endPoint x: 360, endPoint y: 318, distance: 38.8
type input "20"
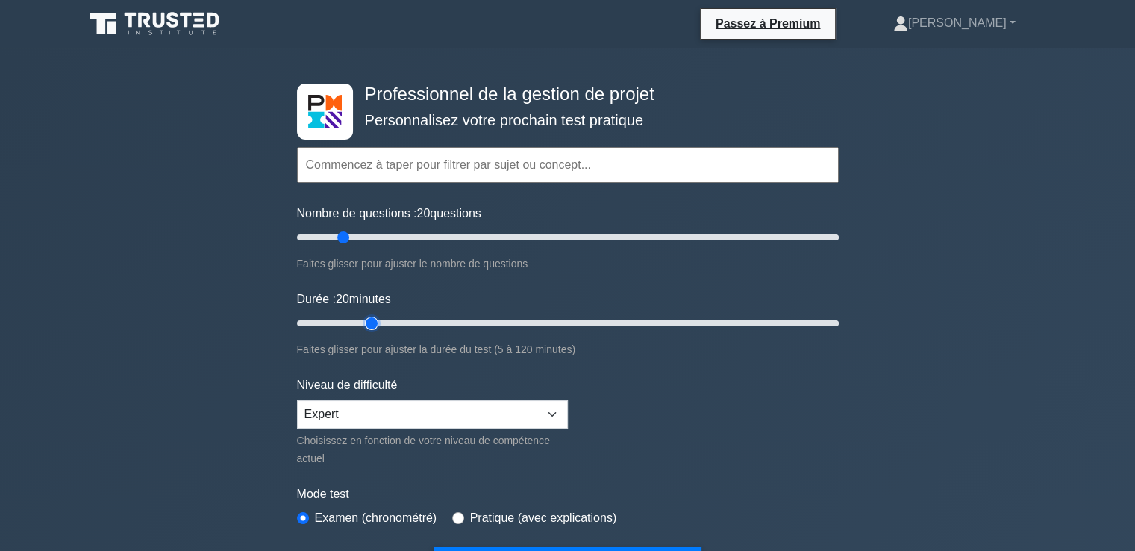
click at [360, 318] on input "Durée : 20 minutes" at bounding box center [568, 323] width 542 height 18
click at [363, 162] on input "text" at bounding box center [568, 165] width 542 height 36
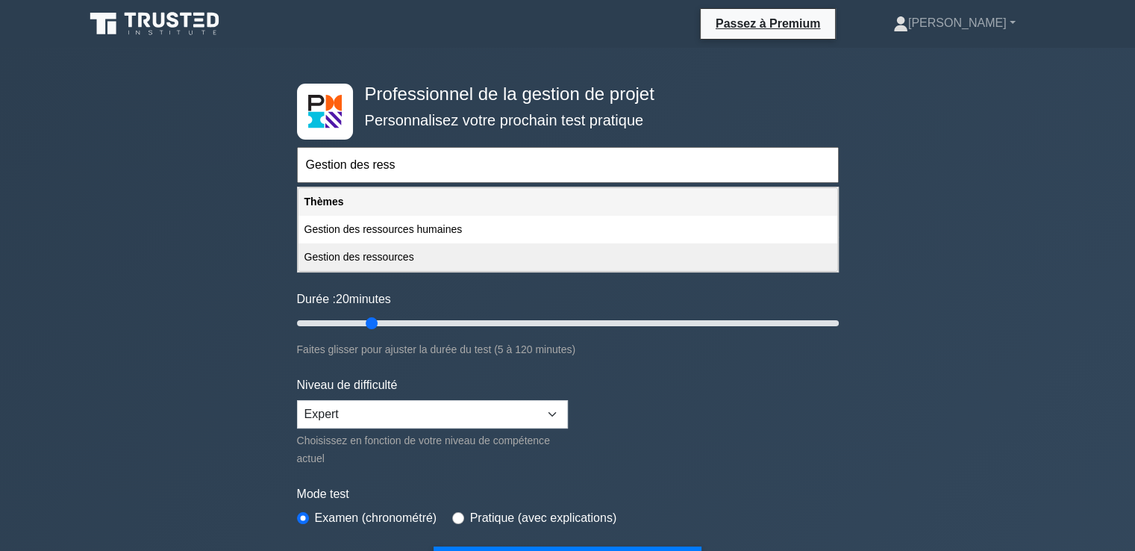
click at [329, 251] on font "Gestion des ressources" at bounding box center [359, 257] width 110 height 12
type input "Gestion des ressources"
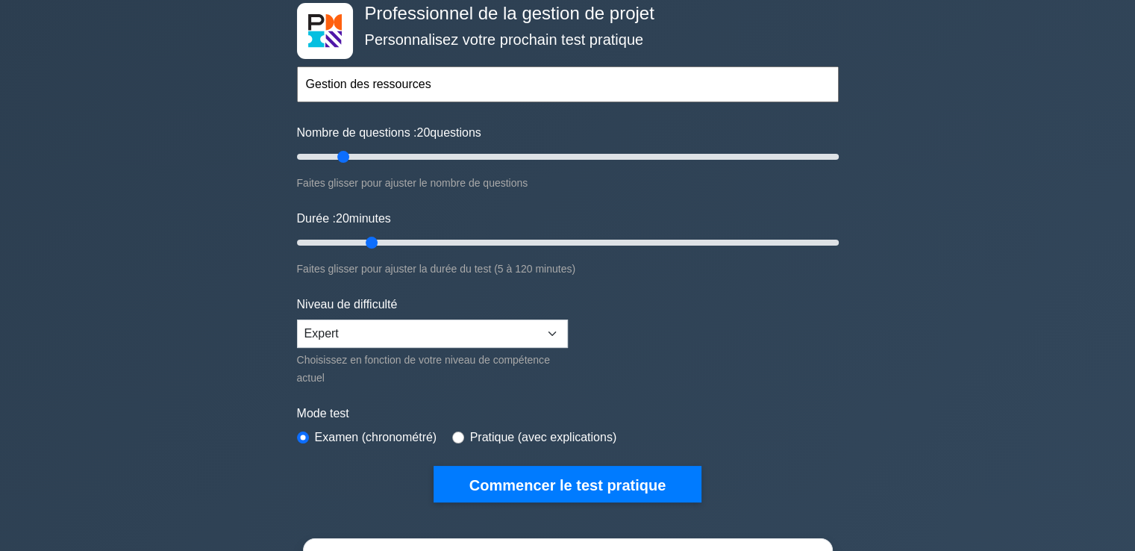
scroll to position [373, 0]
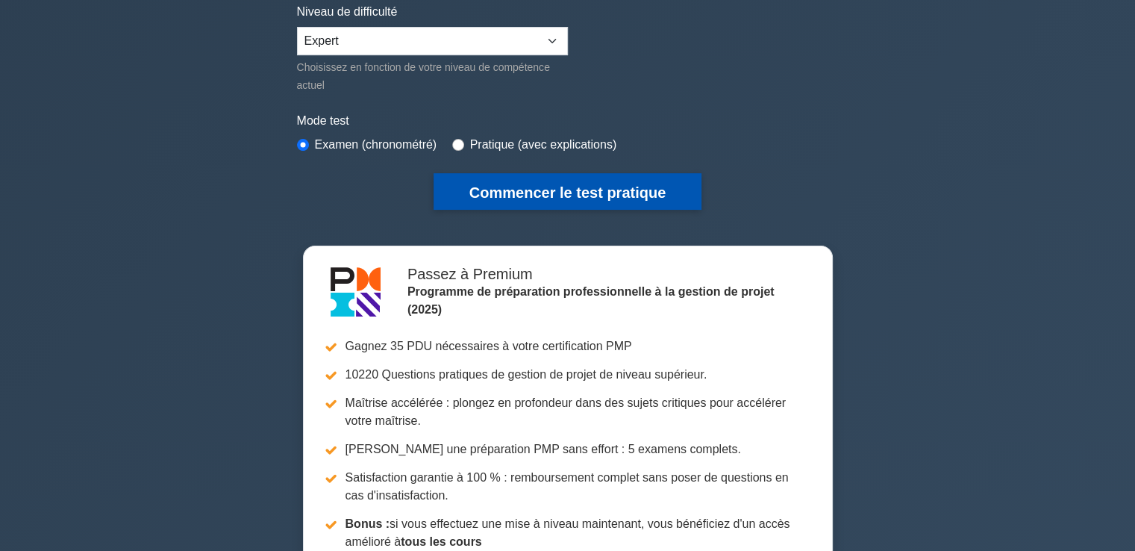
click at [561, 187] on font "Commencer le test pratique" at bounding box center [567, 192] width 196 height 16
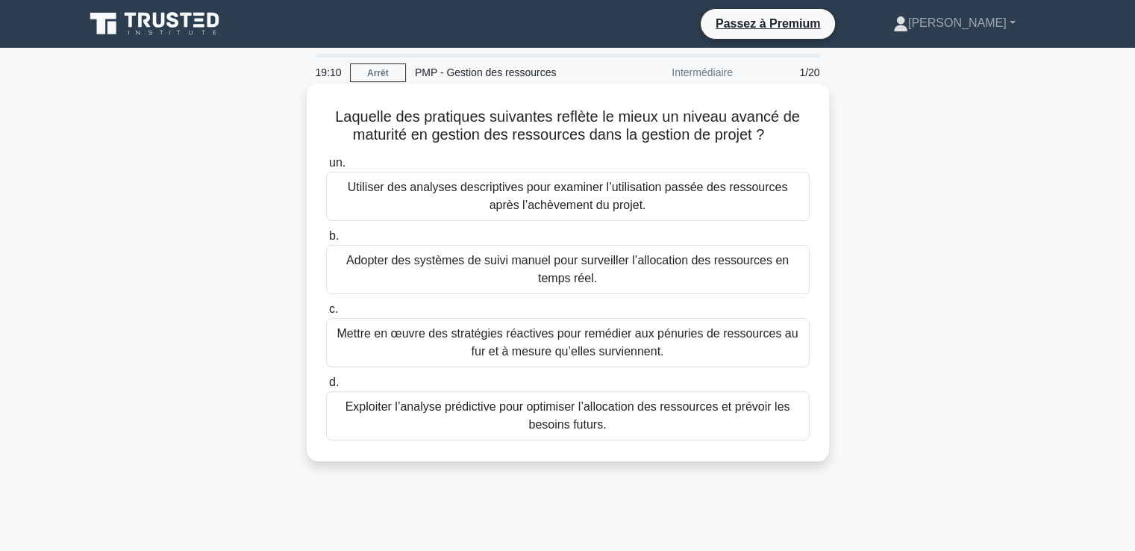
click at [486, 340] on font "Mettre en œuvre des stratégies réactives pour remédier aux pénuries de ressourc…" at bounding box center [566, 342] width 461 height 31
click at [326, 314] on input "c. Mettre en œuvre des stratégies réactives pour remédier aux pénuries de resso…" at bounding box center [326, 309] width 0 height 10
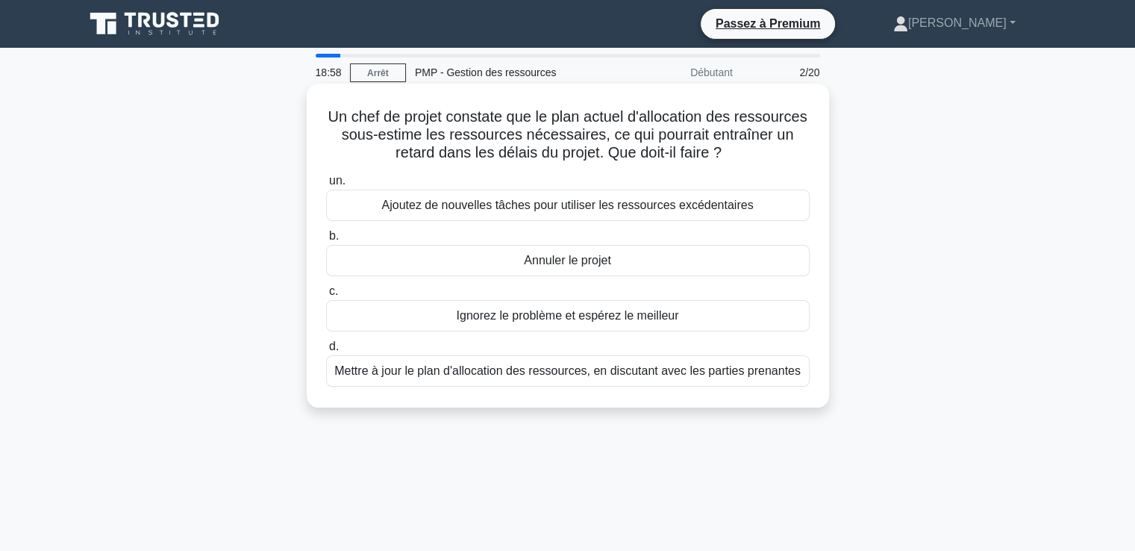
click at [441, 377] on font "Mettre à jour le plan d'allocation des ressources, en discutant avec les partie…" at bounding box center [567, 370] width 466 height 13
click at [326, 351] on input "d. Mettre à jour le plan d'allocation des ressources, en discutant avec les par…" at bounding box center [326, 347] width 0 height 10
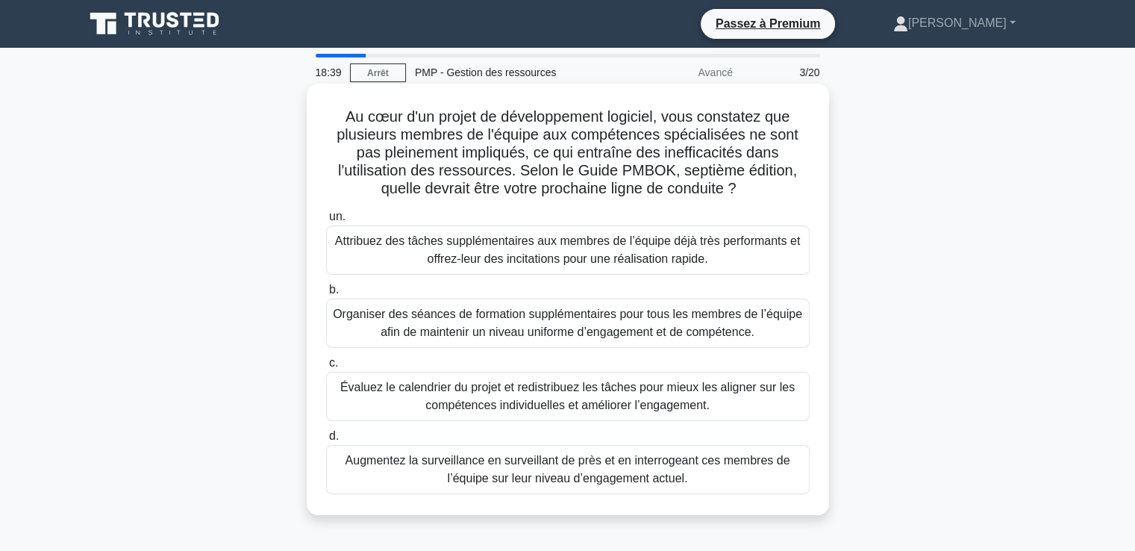
click at [464, 398] on font "Évaluez le calendrier du projet et redistribuez les tâches pour mieux les align…" at bounding box center [567, 396] width 454 height 31
click at [326, 368] on input "c. Évaluez le calendrier du projet et redistribuez les tâches pour mieux les al…" at bounding box center [326, 363] width 0 height 10
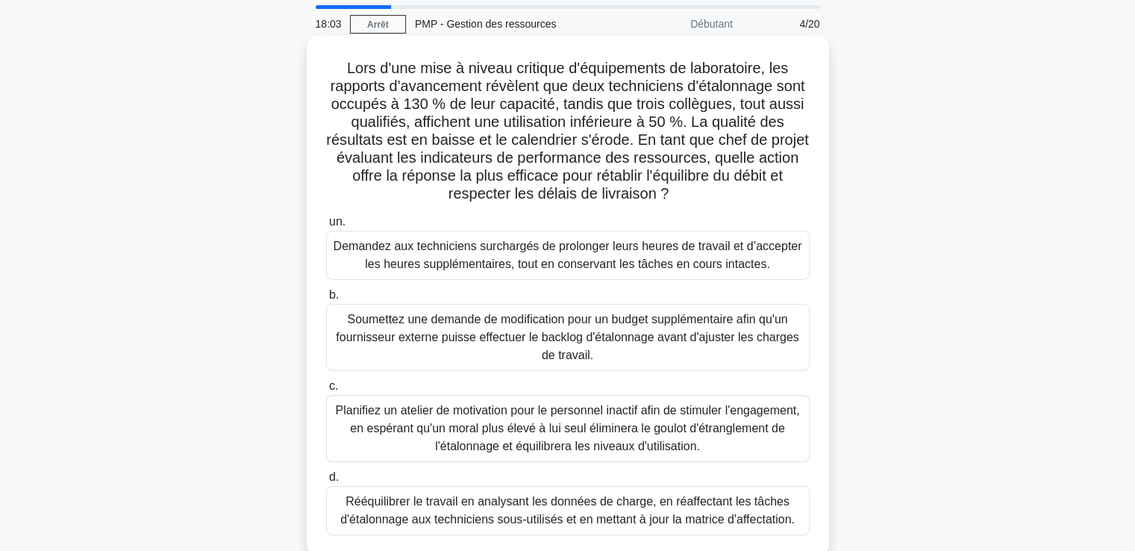
scroll to position [75, 0]
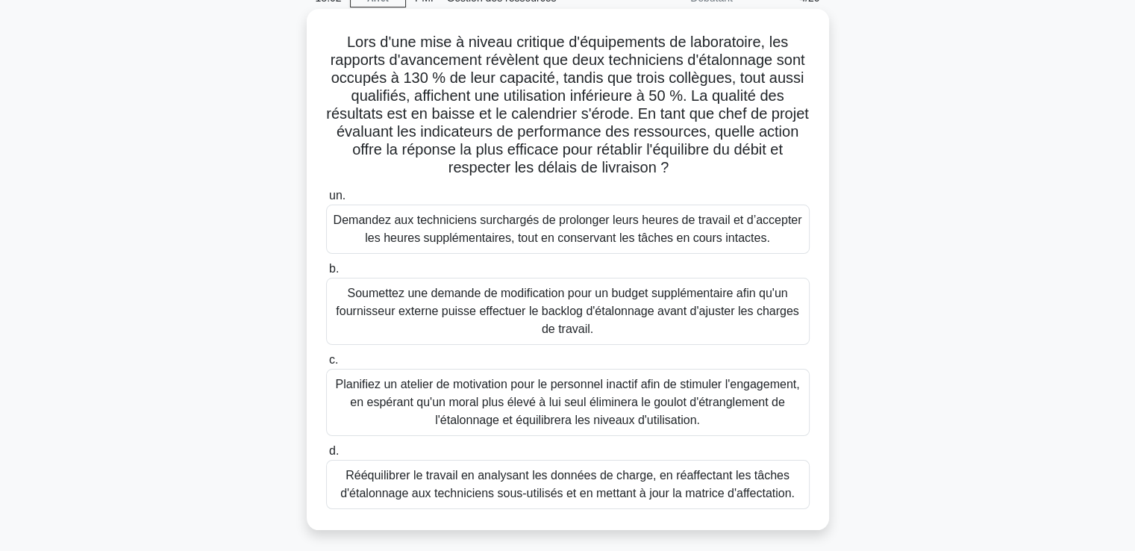
click at [412, 487] on font "Rééquilibrer le travail en analysant les données de charge, en réaffectant les …" at bounding box center [567, 484] width 454 height 31
click at [326, 456] on input "d. Rééquilibrer le travail en analysant les données de charge, en réaffectant l…" at bounding box center [326, 451] width 0 height 10
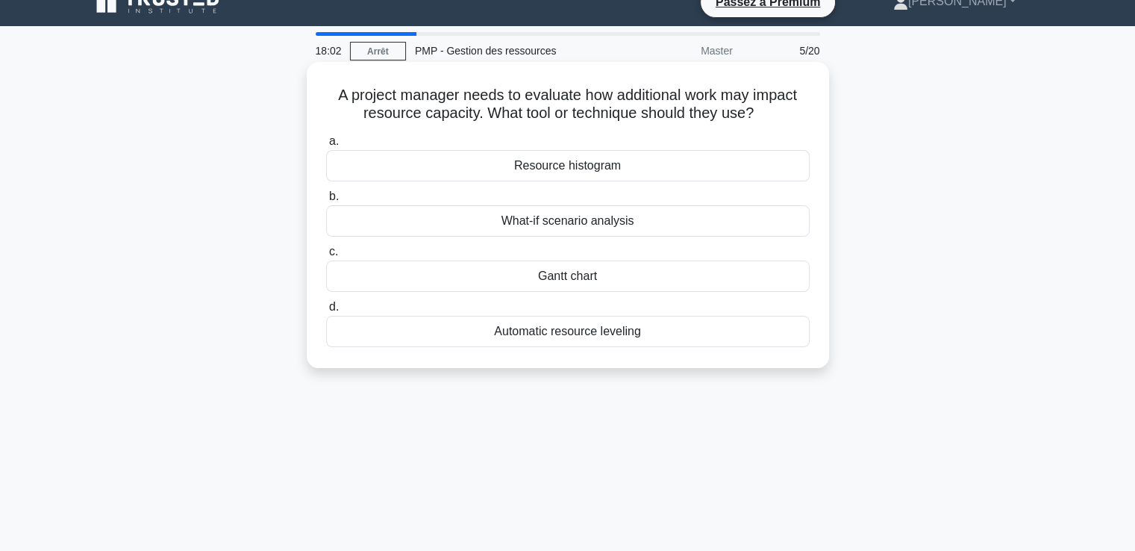
scroll to position [0, 0]
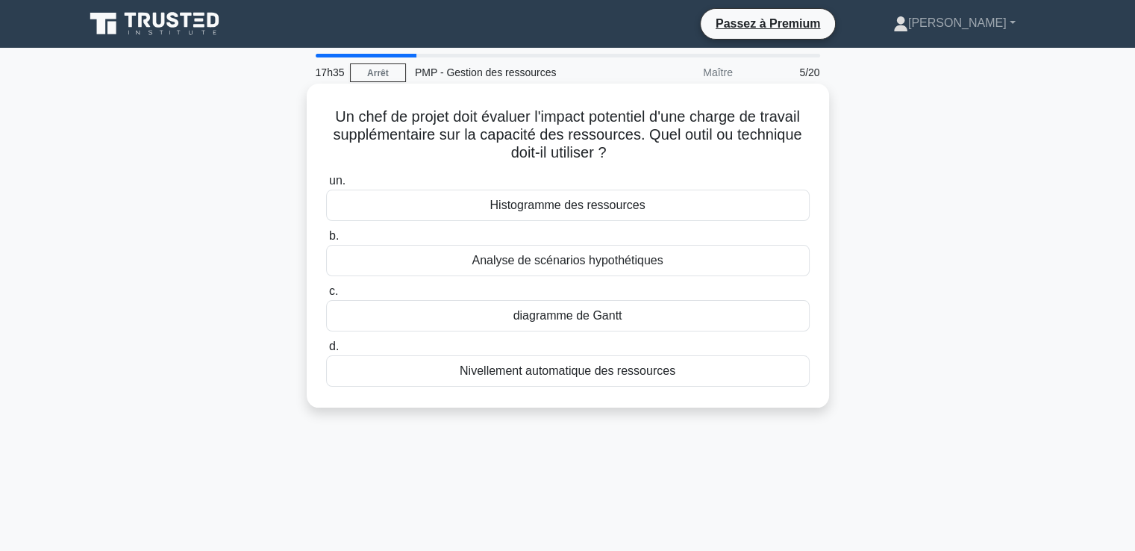
click at [540, 207] on font "Histogramme des ressources" at bounding box center [566, 204] width 155 height 13
click at [326, 186] on input "un. Histogramme des ressources" at bounding box center [326, 181] width 0 height 10
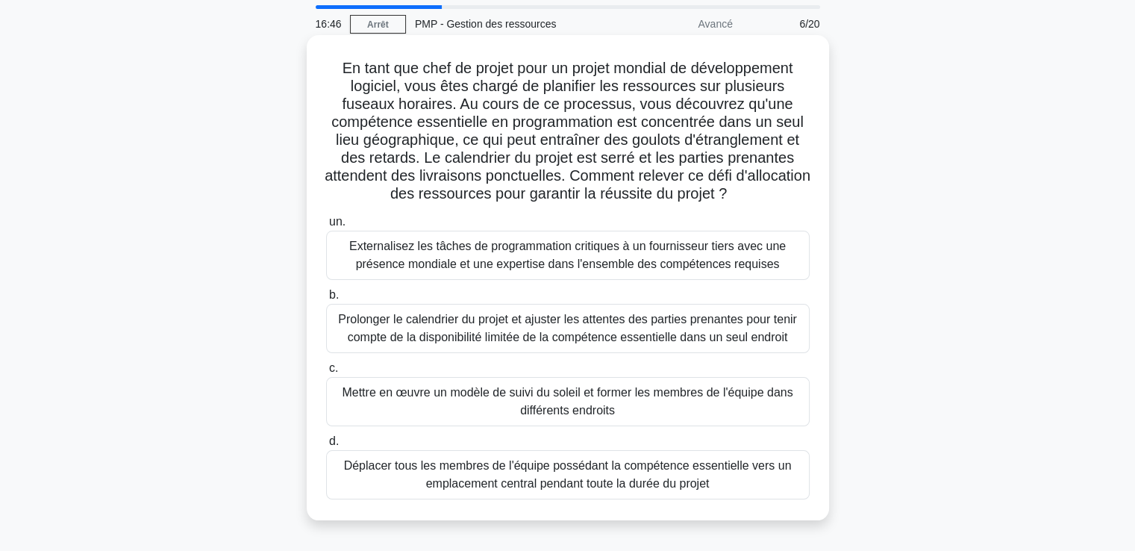
scroll to position [75, 0]
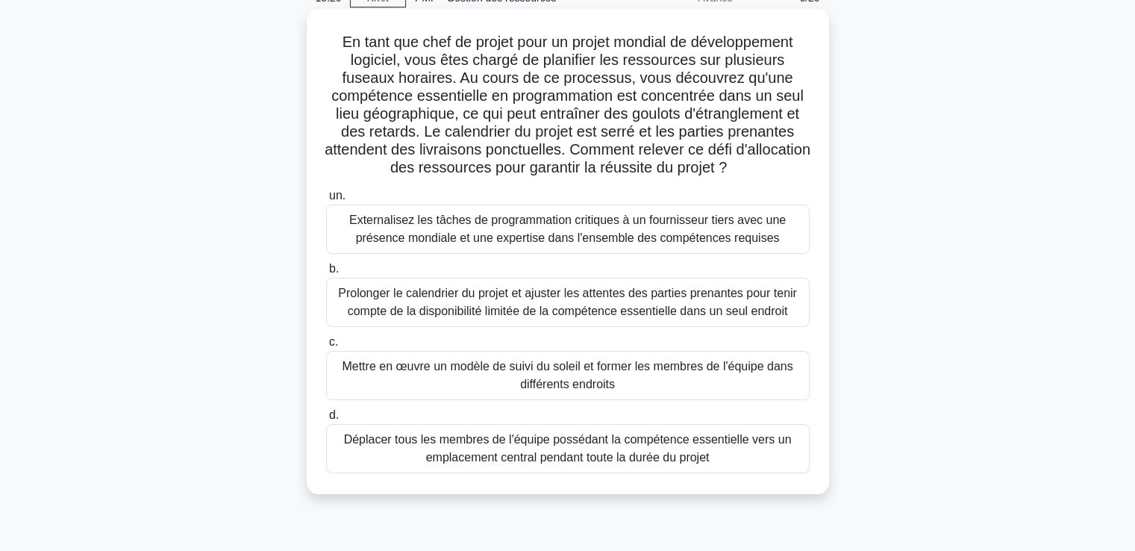
click at [495, 233] on font "Externalisez les tâches de programmation critiques à un fournisseur tiers avec …" at bounding box center [567, 228] width 436 height 31
click at [326, 201] on input "un. Externalisez les tâches de programmation critiques à un fournisseur tiers a…" at bounding box center [326, 196] width 0 height 10
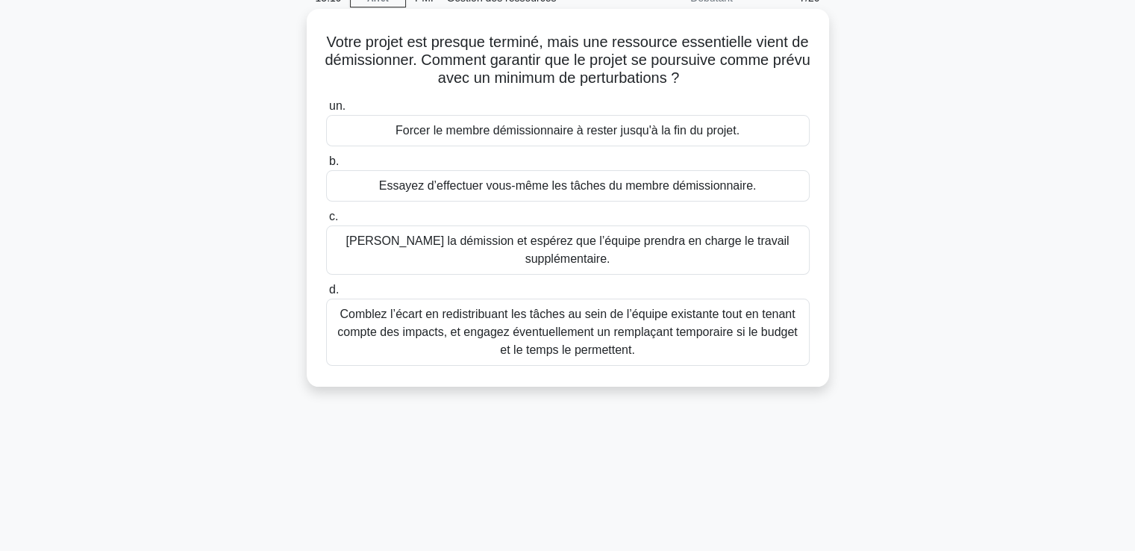
scroll to position [0, 0]
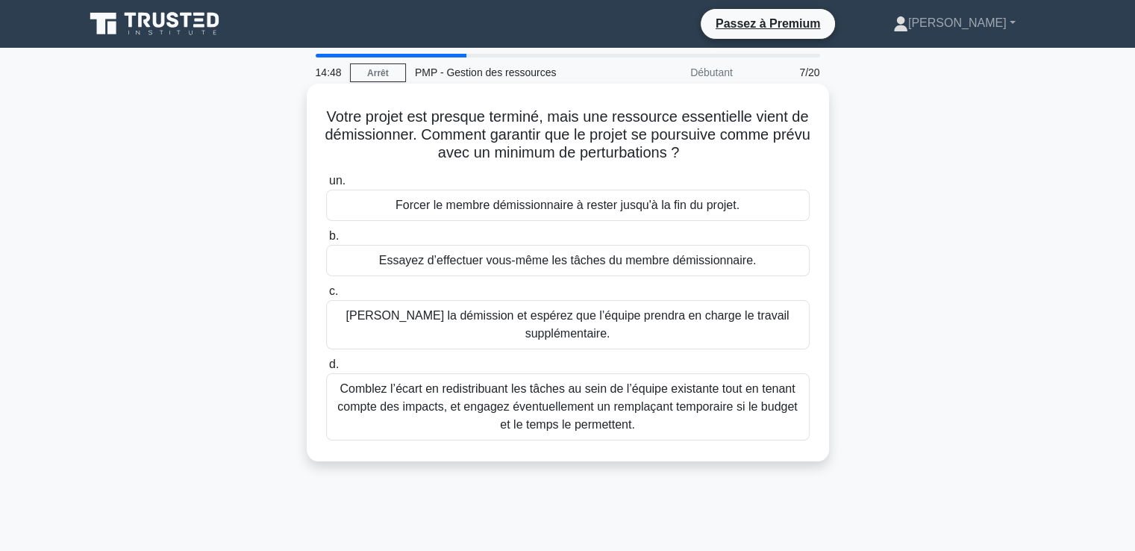
click at [548, 386] on font "Comblez l’écart en redistribuant les tâches au sein de l’équipe existante tout …" at bounding box center [567, 406] width 460 height 48
click at [326, 369] on input "d. Comblez l’écart en redistribuant les tâches au sein de l’équipe existante to…" at bounding box center [326, 365] width 0 height 10
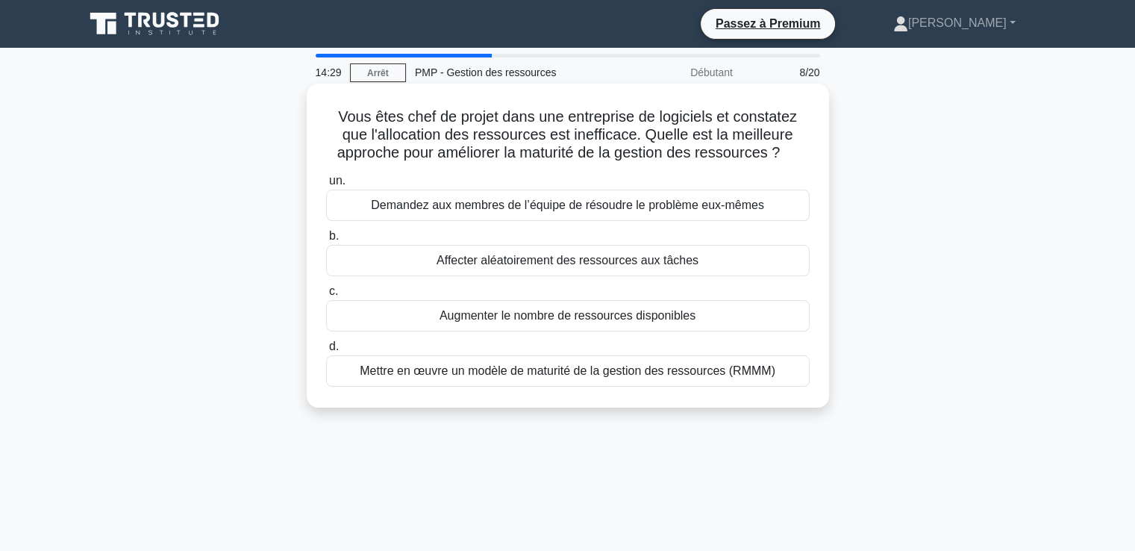
click at [489, 374] on font "Mettre en œuvre un modèle de maturité de la gestion des ressources (RMMM)" at bounding box center [568, 370] width 416 height 13
click at [326, 351] on input "d. Mettre en œuvre un modèle de maturité de la gestion des ressources (RMMM)" at bounding box center [326, 347] width 0 height 10
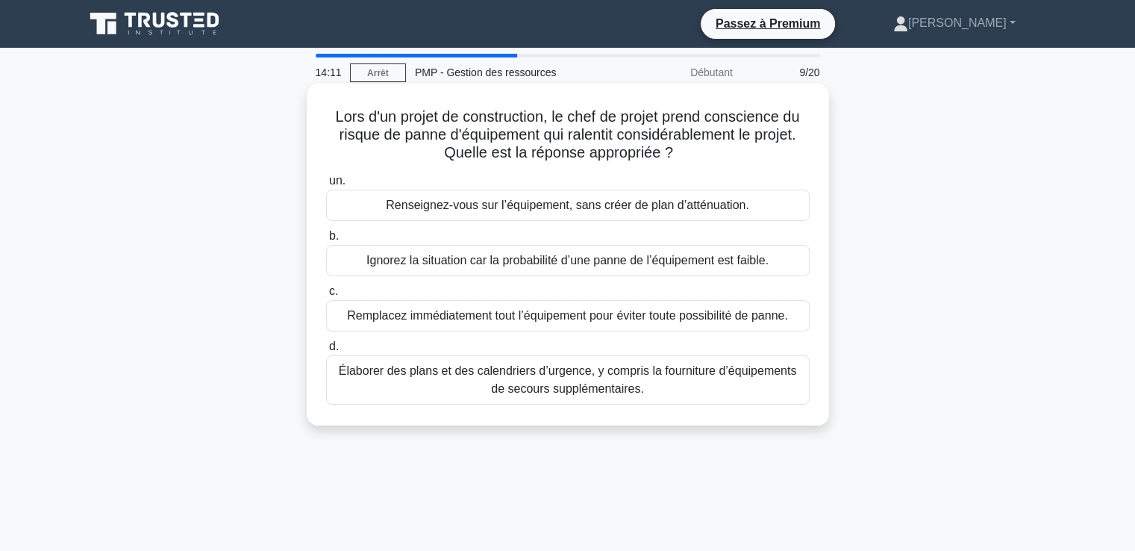
click at [522, 380] on font "Élaborer des plans et des calendriers d’urgence, y compris la fourniture d’équi…" at bounding box center [568, 380] width 470 height 36
click at [326, 351] on input "d. Élaborer des plans et des calendriers d’urgence, y compris la fourniture d’é…" at bounding box center [326, 347] width 0 height 10
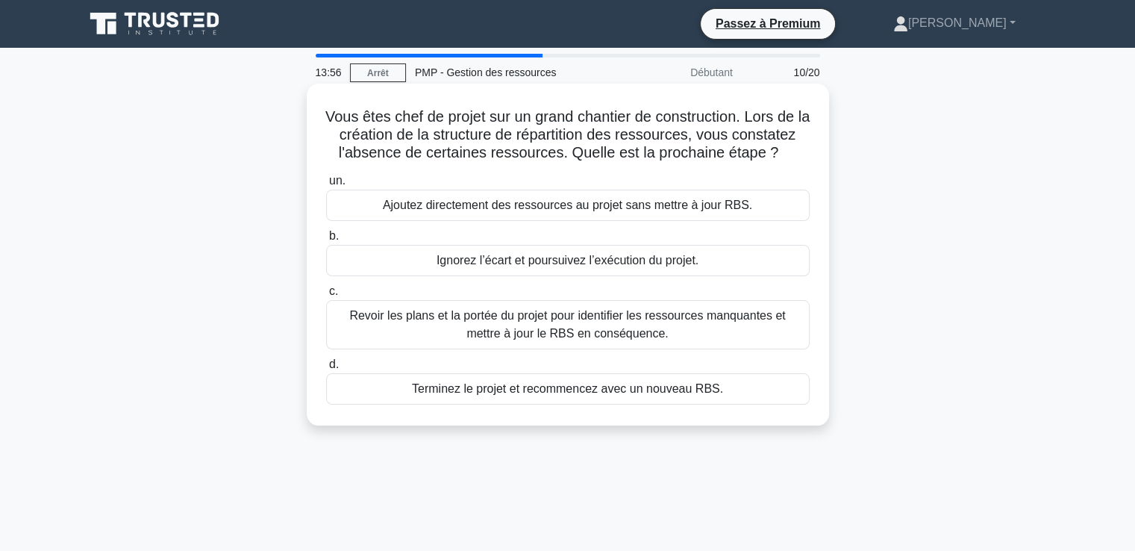
click at [492, 329] on font "Revoir les plans et la portée du projet pour identifier les ressources manquant…" at bounding box center [567, 324] width 436 height 31
click at [326, 296] on input "c. Revoir les plans et la portée du projet pour identifier les ressources manqu…" at bounding box center [326, 292] width 0 height 10
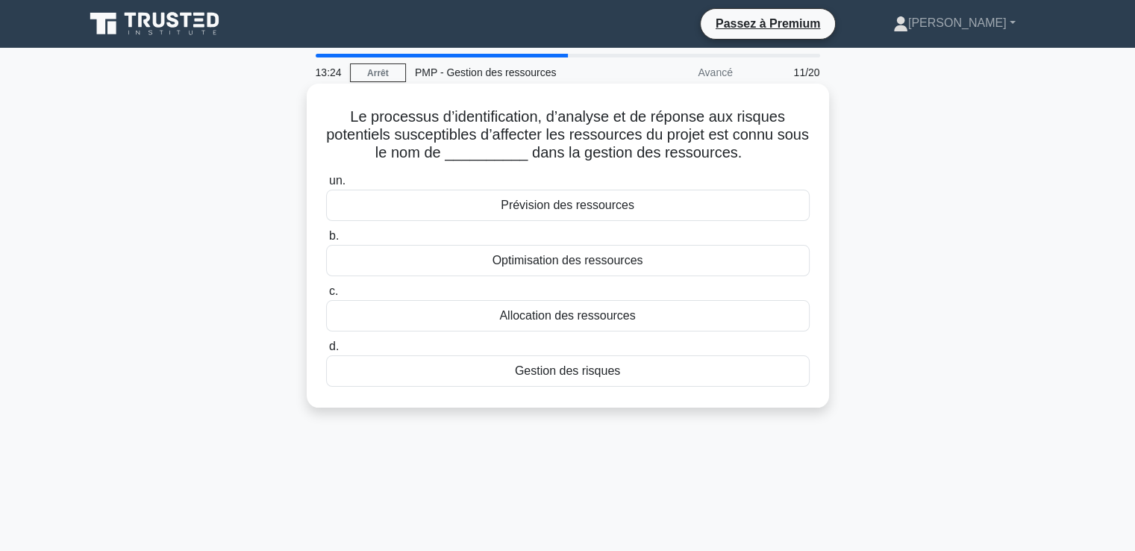
click at [542, 373] on font "Gestion des risques" at bounding box center [567, 370] width 105 height 13
click at [326, 351] on input "d. Gestion des risques" at bounding box center [326, 347] width 0 height 10
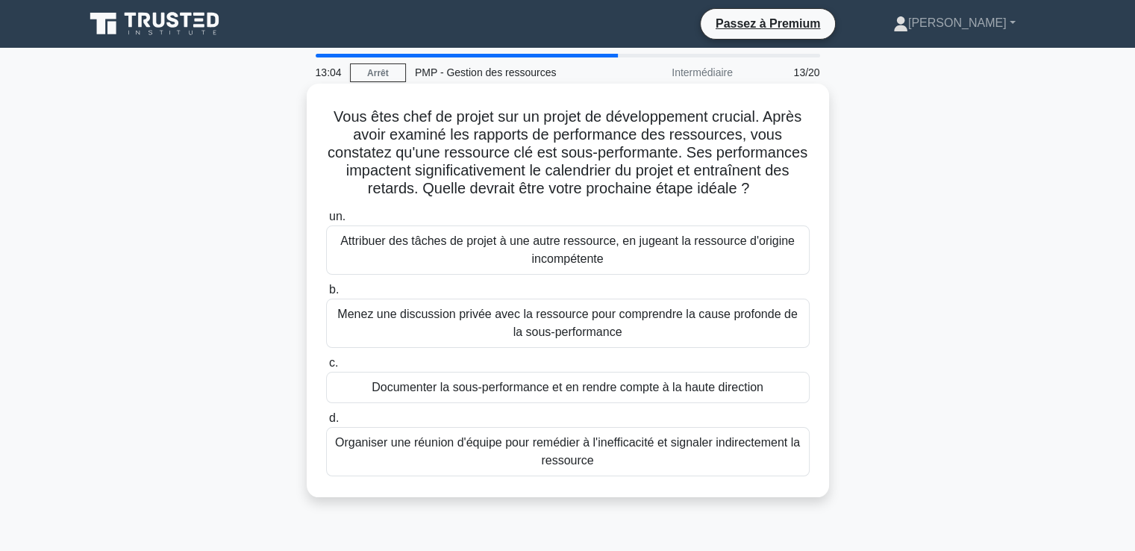
click at [478, 329] on font "Menez une discussion privée avec la ressource pour comprendre la cause profonde…" at bounding box center [568, 323] width 470 height 36
click at [326, 295] on input "b. Menez une discussion privée avec la ressource pour comprendre la cause profo…" at bounding box center [326, 290] width 0 height 10
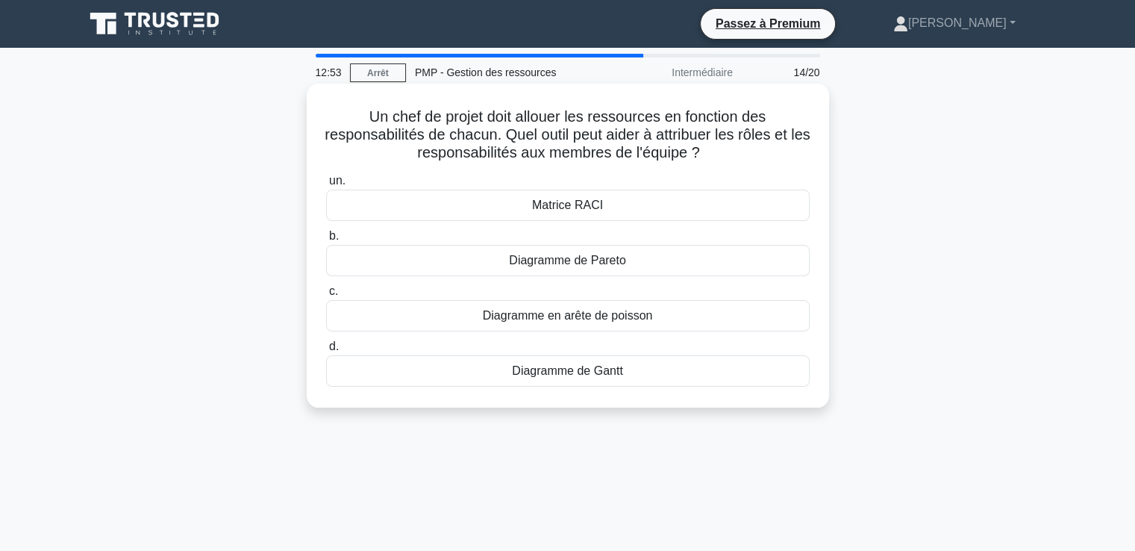
click at [560, 211] on font "Matrice RACI" at bounding box center [567, 204] width 71 height 13
click at [326, 186] on input "un. Matrice RACI" at bounding box center [326, 181] width 0 height 10
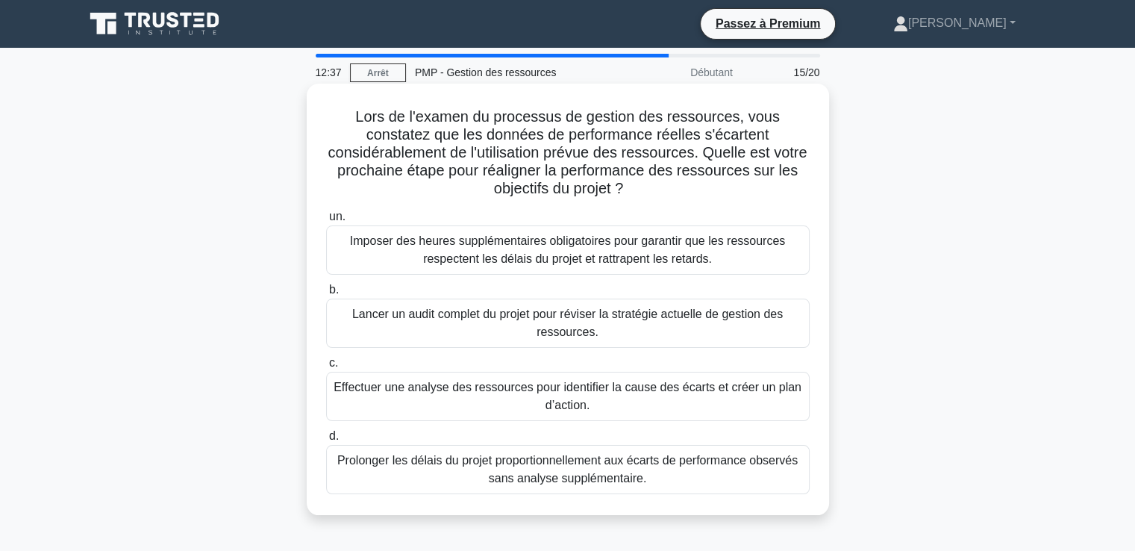
click at [530, 402] on font "Effectuer une analyse des ressources pour identifier la cause des écarts et cré…" at bounding box center [568, 396] width 470 height 36
click at [326, 368] on input "c. Effectuer une analyse des ressources pour identifier la cause des écarts et …" at bounding box center [326, 363] width 0 height 10
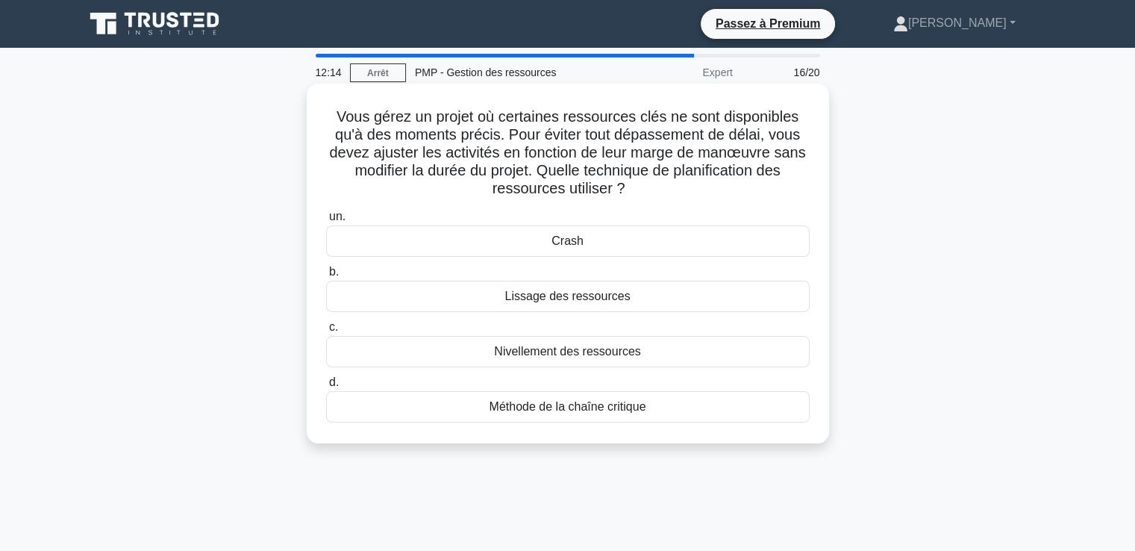
click at [543, 299] on font "Lissage des ressources" at bounding box center [566, 295] width 125 height 13
click at [326, 277] on input "b. Lissage des ressources" at bounding box center [326, 272] width 0 height 10
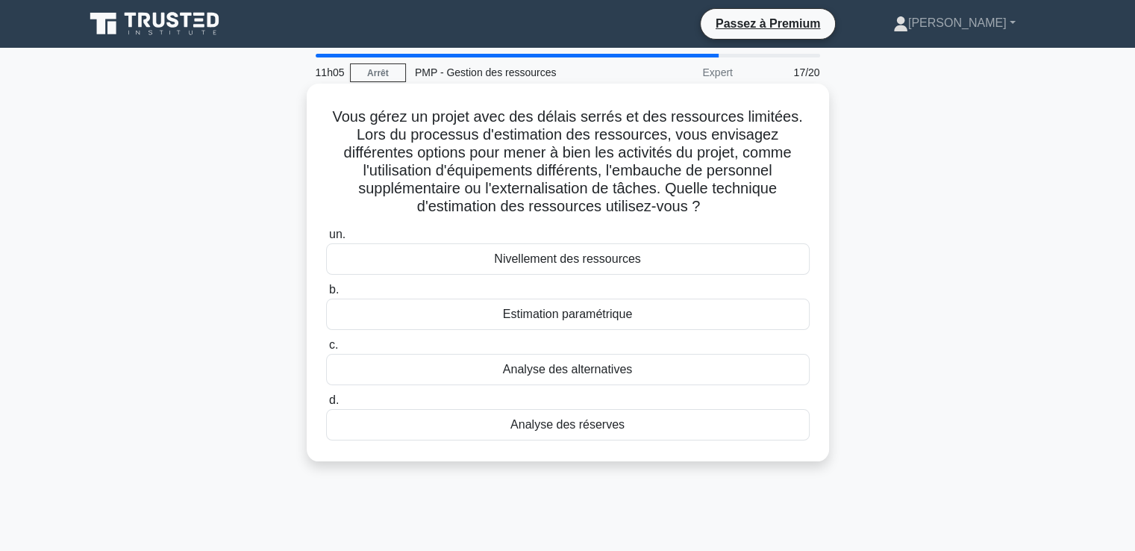
click at [547, 375] on font "Analyse des alternatives" at bounding box center [567, 369] width 129 height 13
click at [326, 350] on input "c. Analyse des alternatives" at bounding box center [326, 345] width 0 height 10
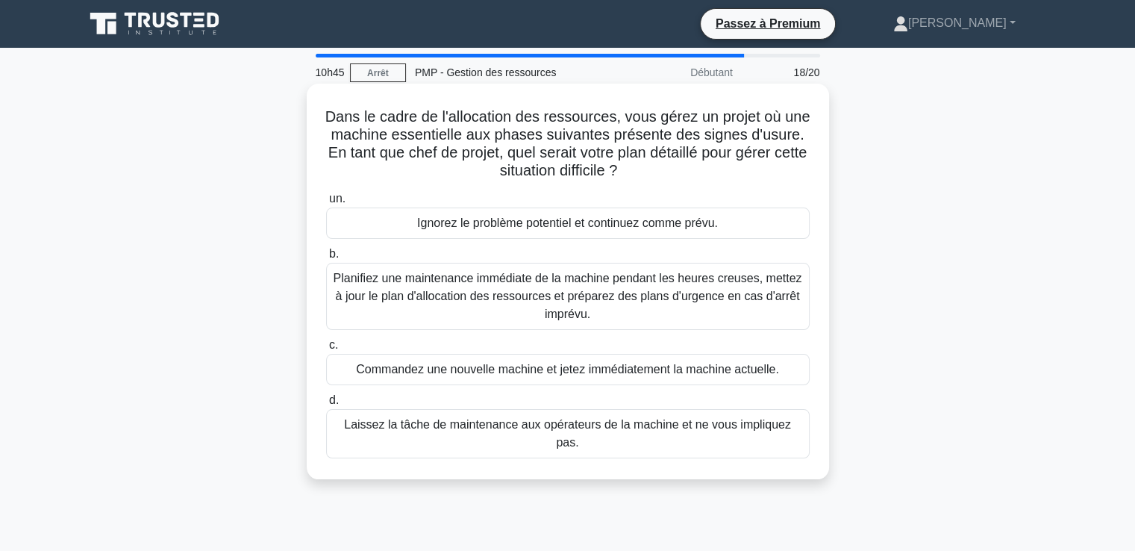
click at [510, 298] on font "Planifiez une maintenance immédiate de la machine pendant les heures creuses, m…" at bounding box center [568, 296] width 469 height 48
click at [326, 259] on input "b. Planifiez une maintenance immédiate de la machine pendant les heures creuses…" at bounding box center [326, 254] width 0 height 10
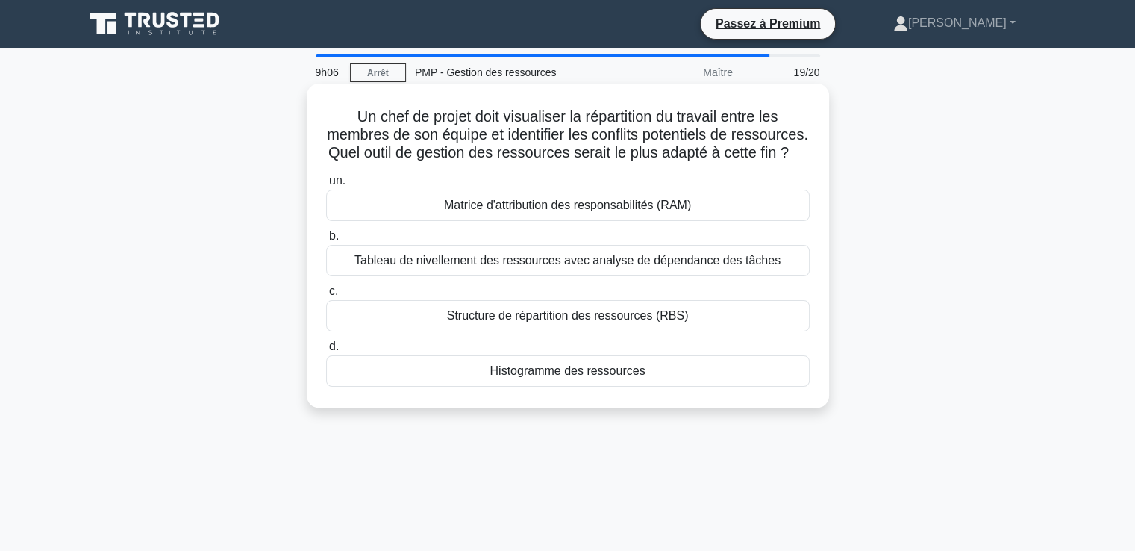
click at [565, 211] on font "Matrice d'attribution des responsabilités (RAM)" at bounding box center [567, 204] width 247 height 13
click at [326, 186] on input "un. Matrice d'attribution des responsabilités (RAM)" at bounding box center [326, 181] width 0 height 10
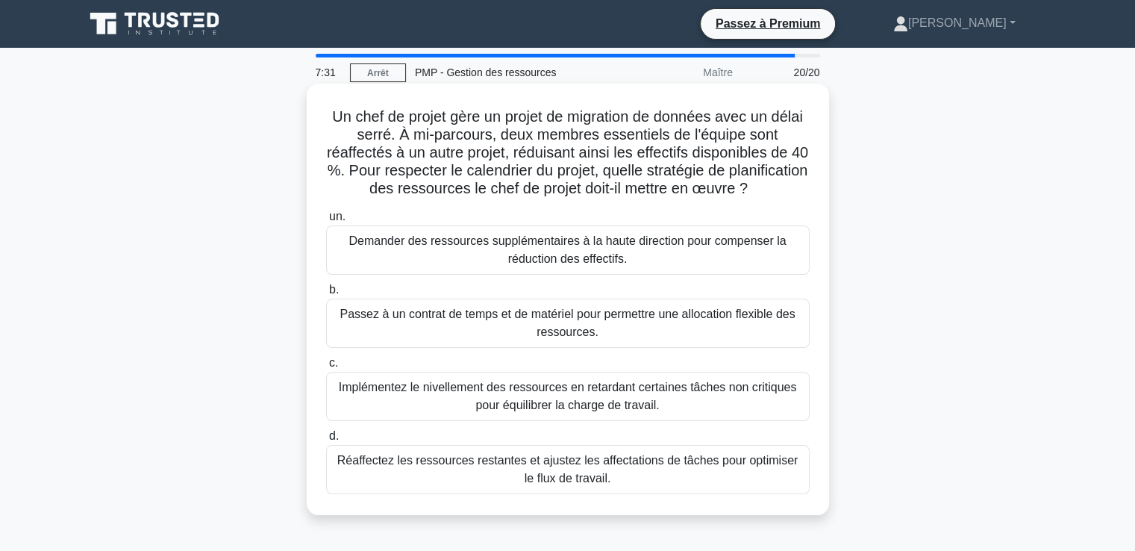
click at [563, 484] on font "Réaffectez les ressources restantes et ajustez les affectations de tâches pour …" at bounding box center [567, 469] width 461 height 31
click at [326, 441] on input "d. Réaffectez les ressources restantes et ajustez les affectations de tâches po…" at bounding box center [326, 436] width 0 height 10
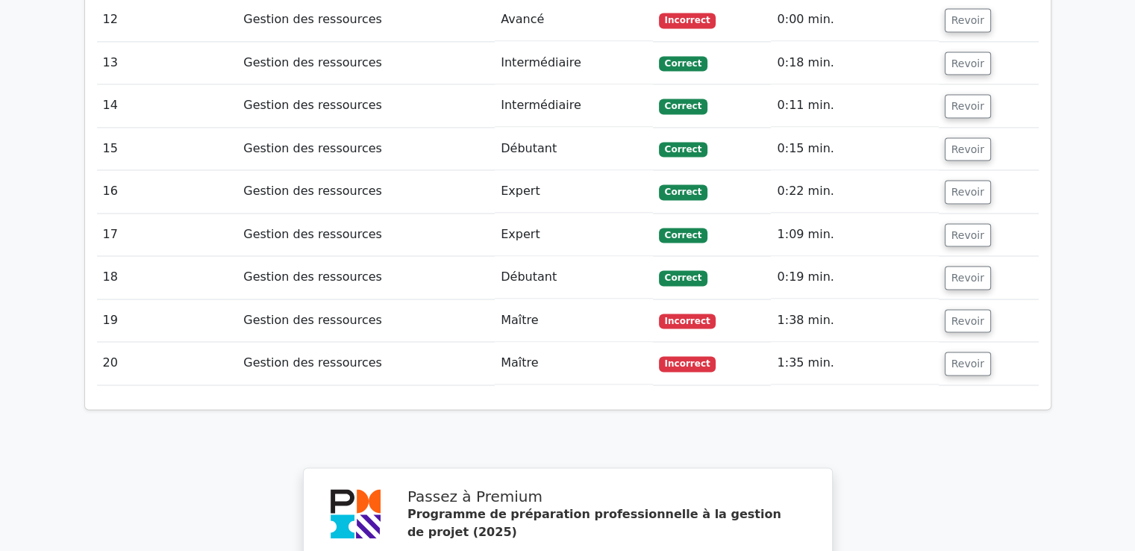
scroll to position [2537, 0]
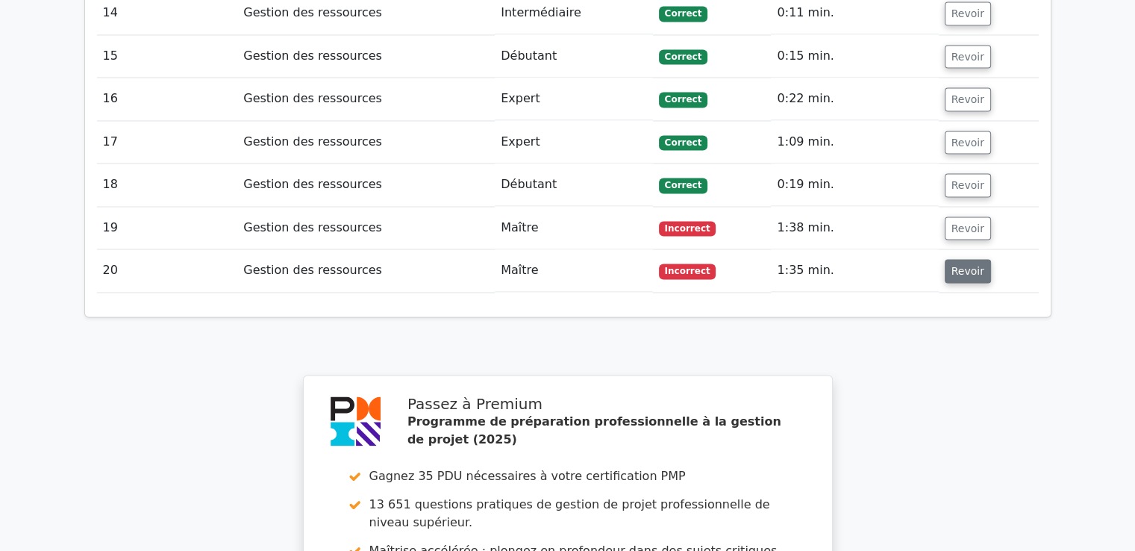
click at [951, 265] on font "Revoir" at bounding box center [967, 271] width 33 height 12
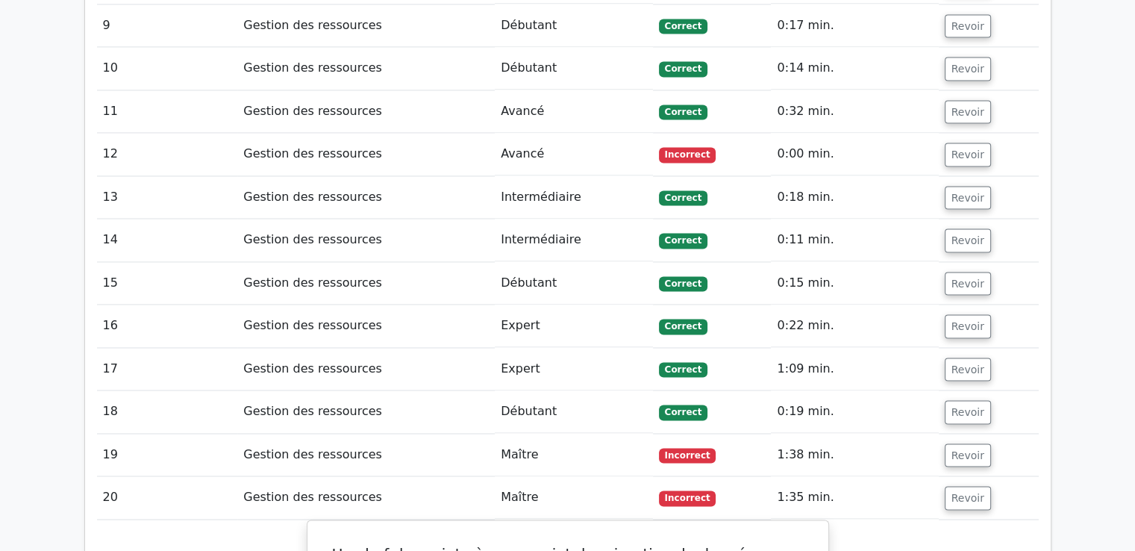
scroll to position [2313, 0]
